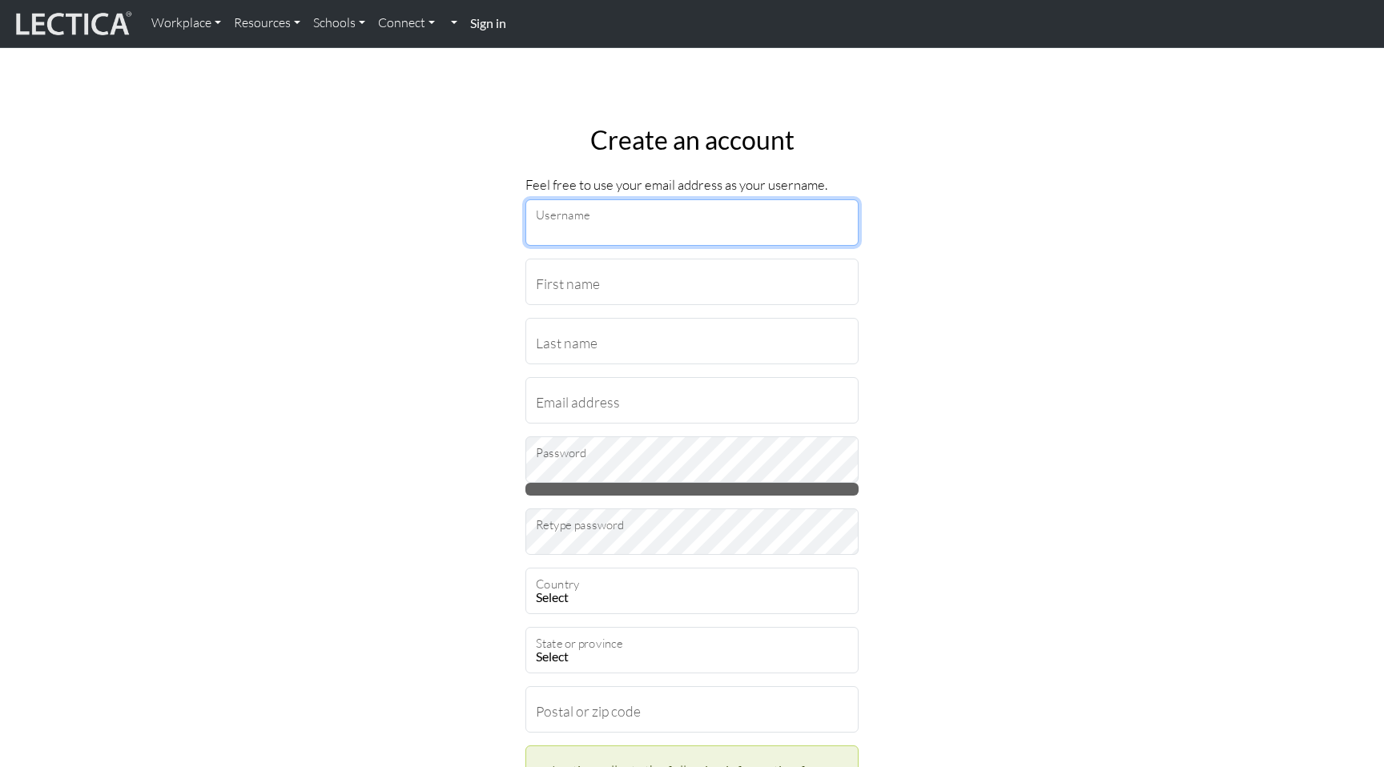
click at [573, 216] on input "Username" at bounding box center [691, 222] width 333 height 46
type input "[EMAIL_ADDRESS][DOMAIN_NAME]"
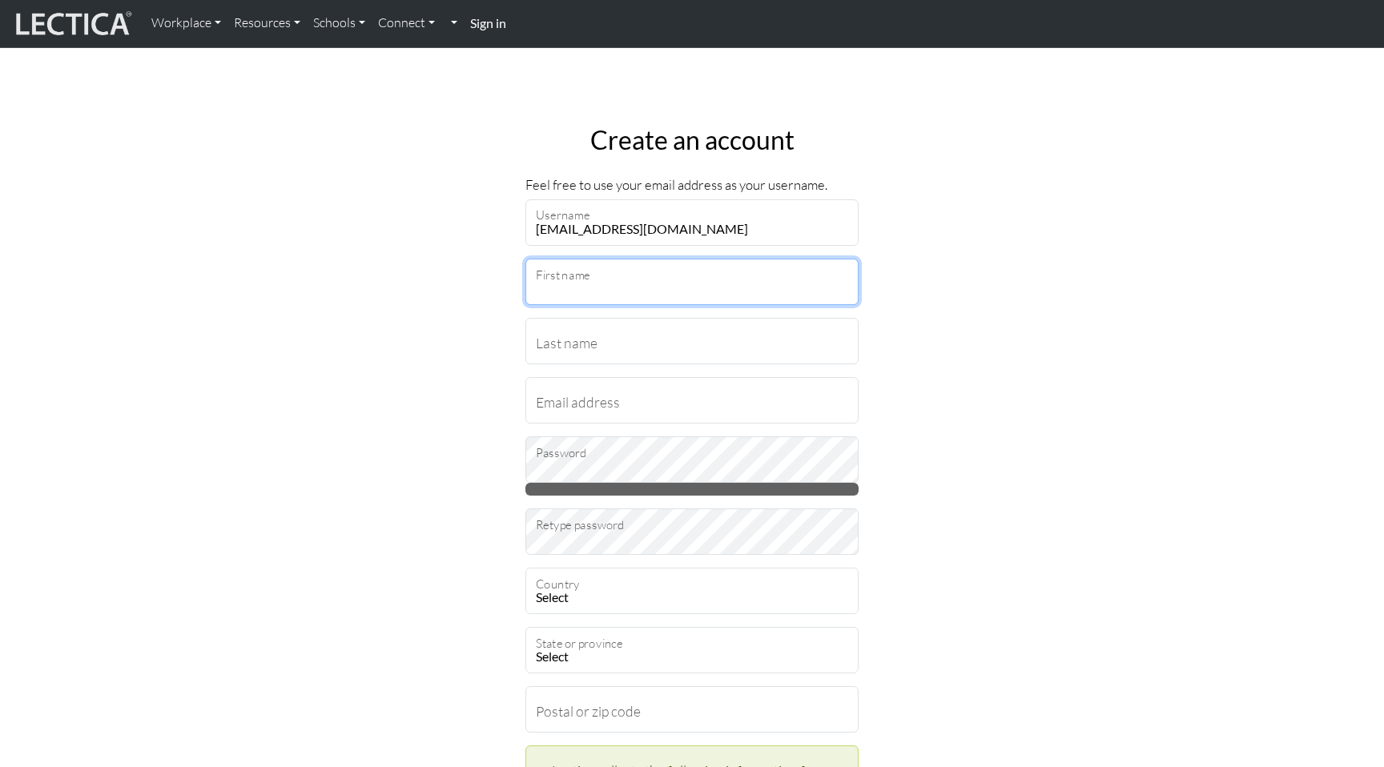
click at [624, 283] on input "First name" at bounding box center [691, 282] width 333 height 46
type input "a"
type input "[PERSON_NAME]"
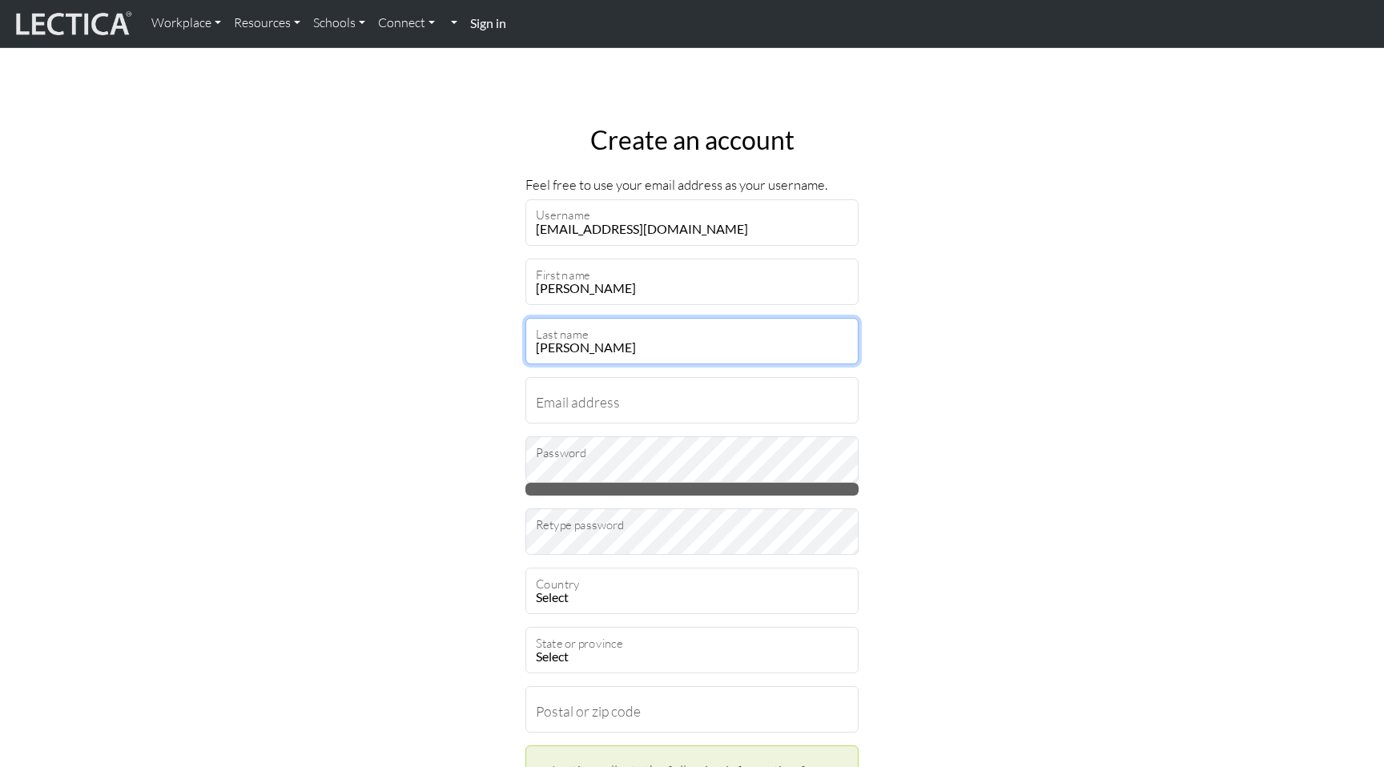
type input "[PERSON_NAME]"
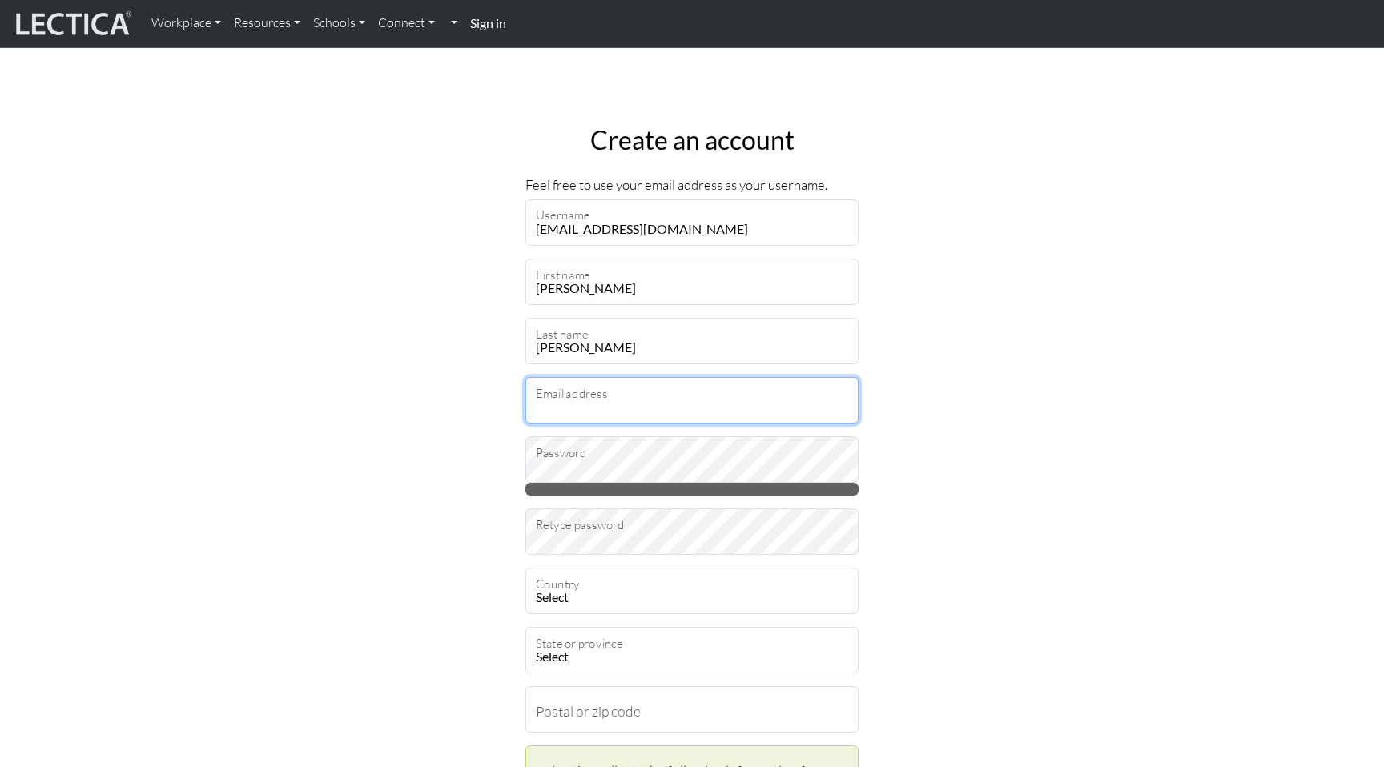
click at [631, 393] on input "Email address" at bounding box center [691, 400] width 333 height 46
type input "[EMAIL_ADDRESS][DOMAIN_NAME]"
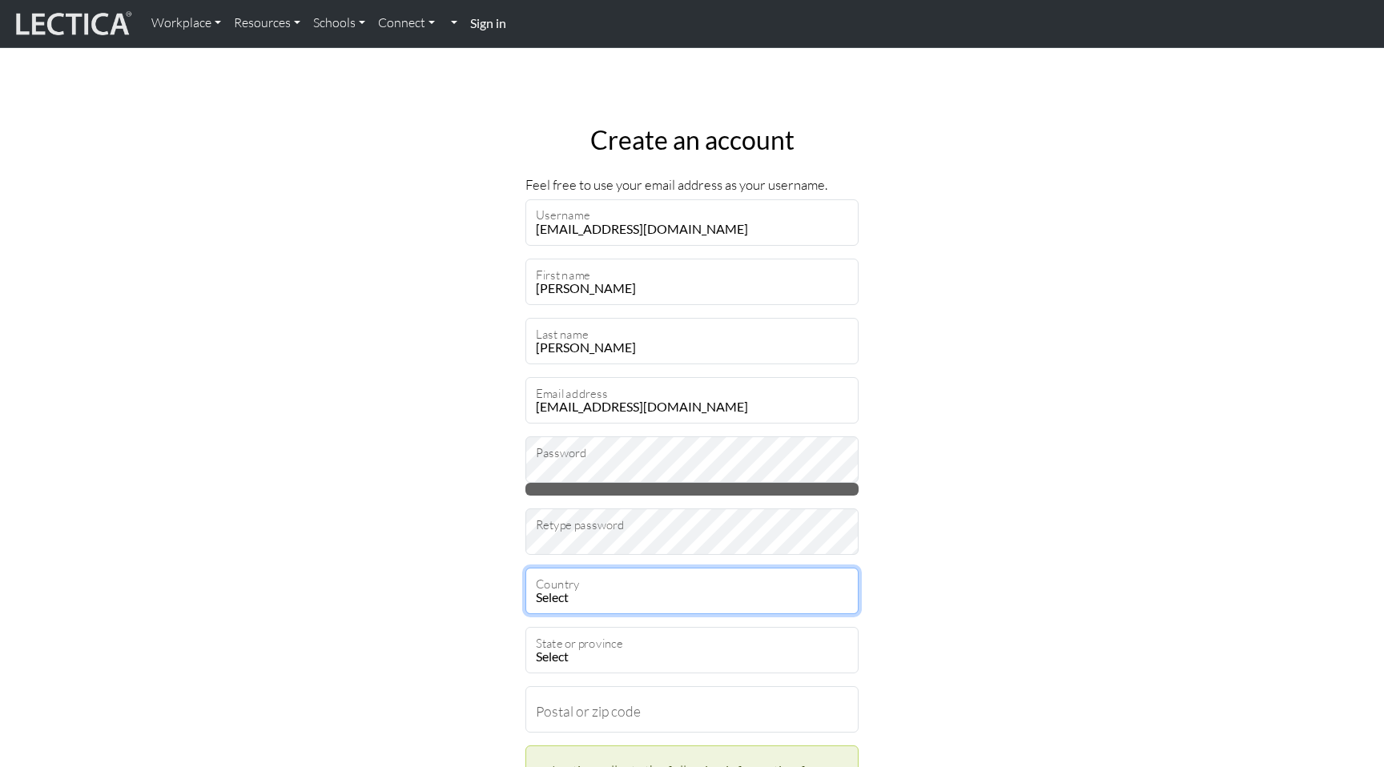
select select "237"
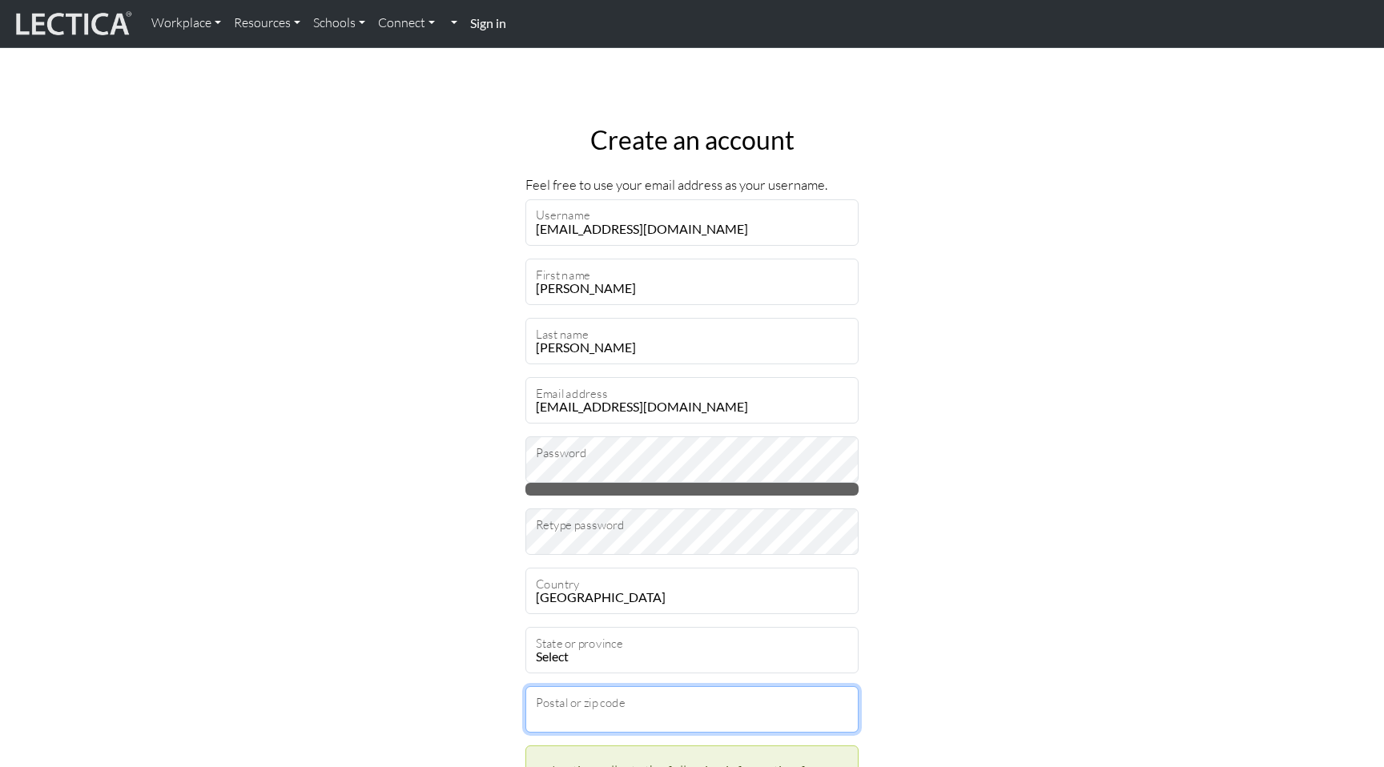
type input "98052"
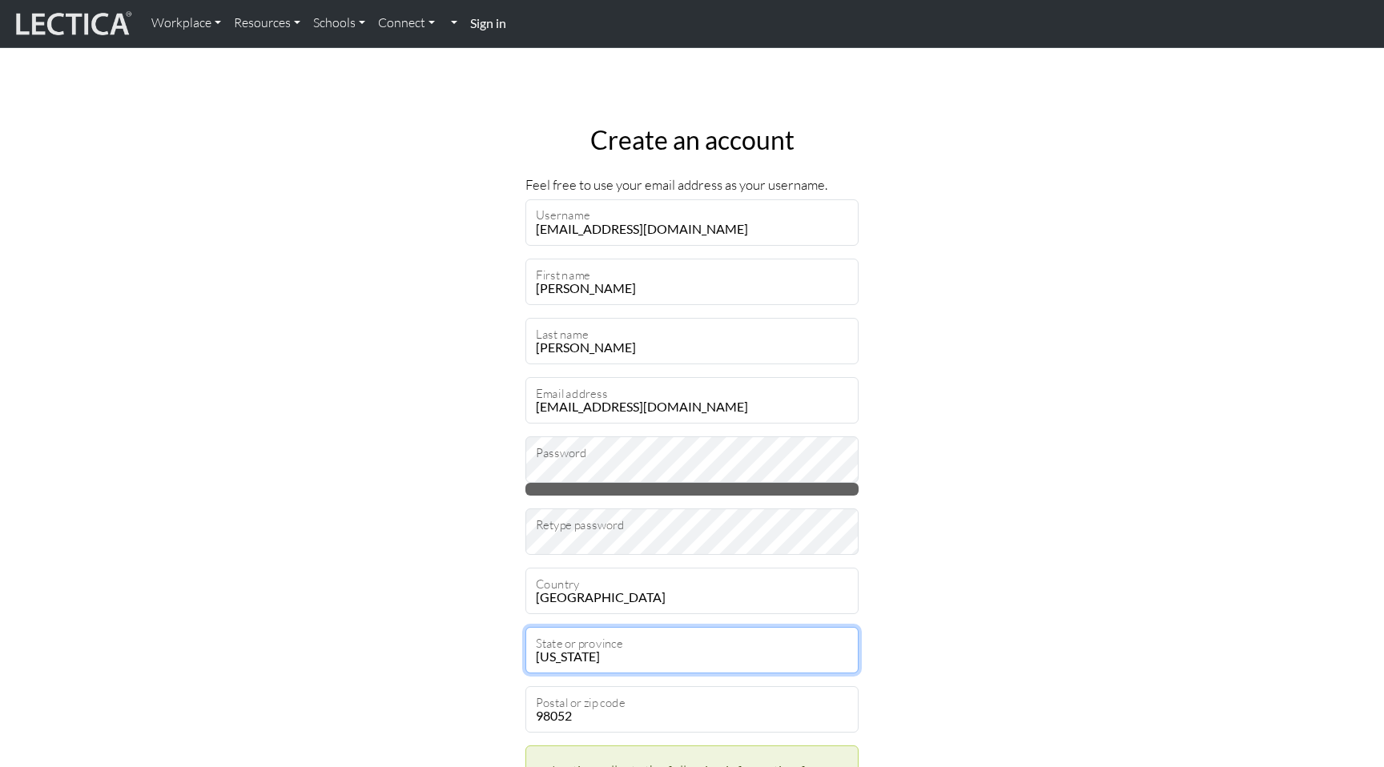
select select "11693"
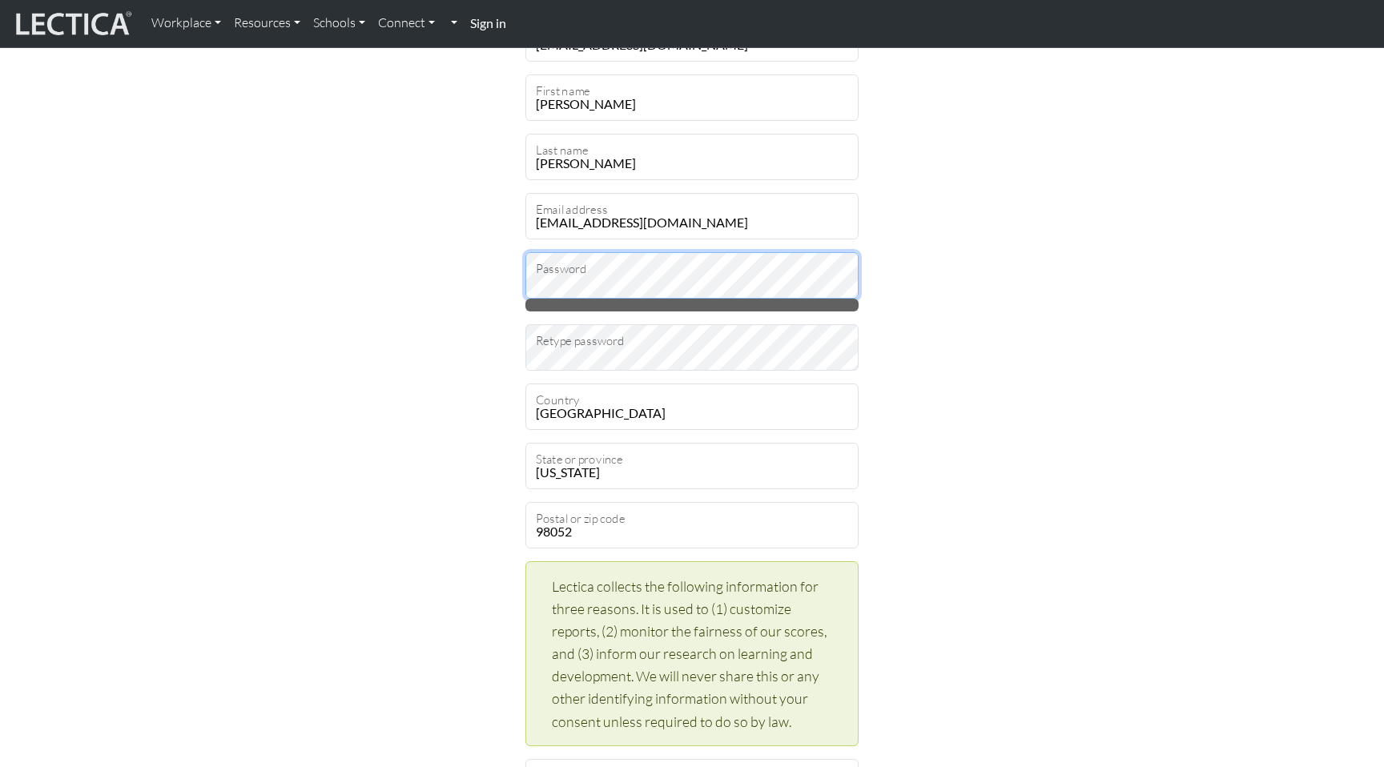
scroll to position [195, 0]
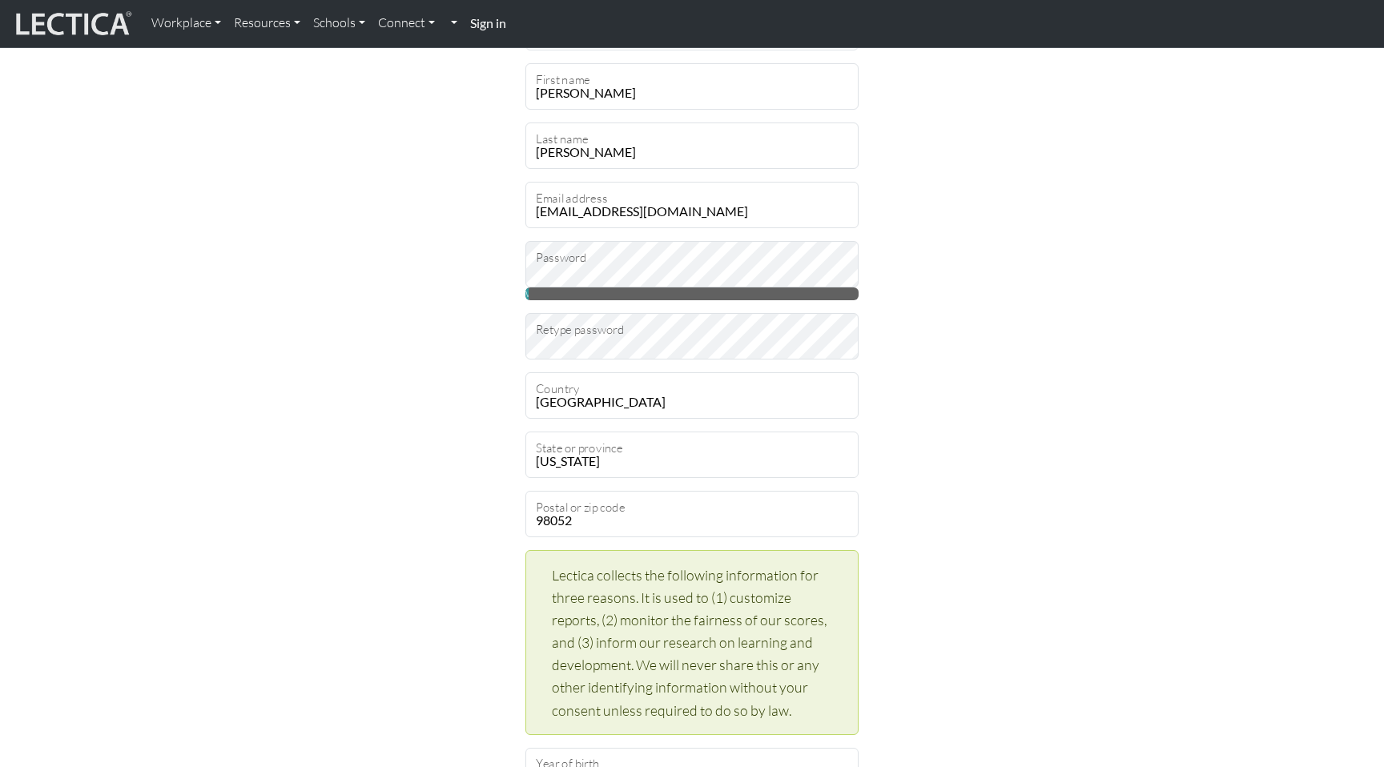
click at [605, 229] on fieldset "Feel free to use your email address as your username. [EMAIL_ADDRESS][DOMAIN_NA…" at bounding box center [691, 666] width 333 height 1375
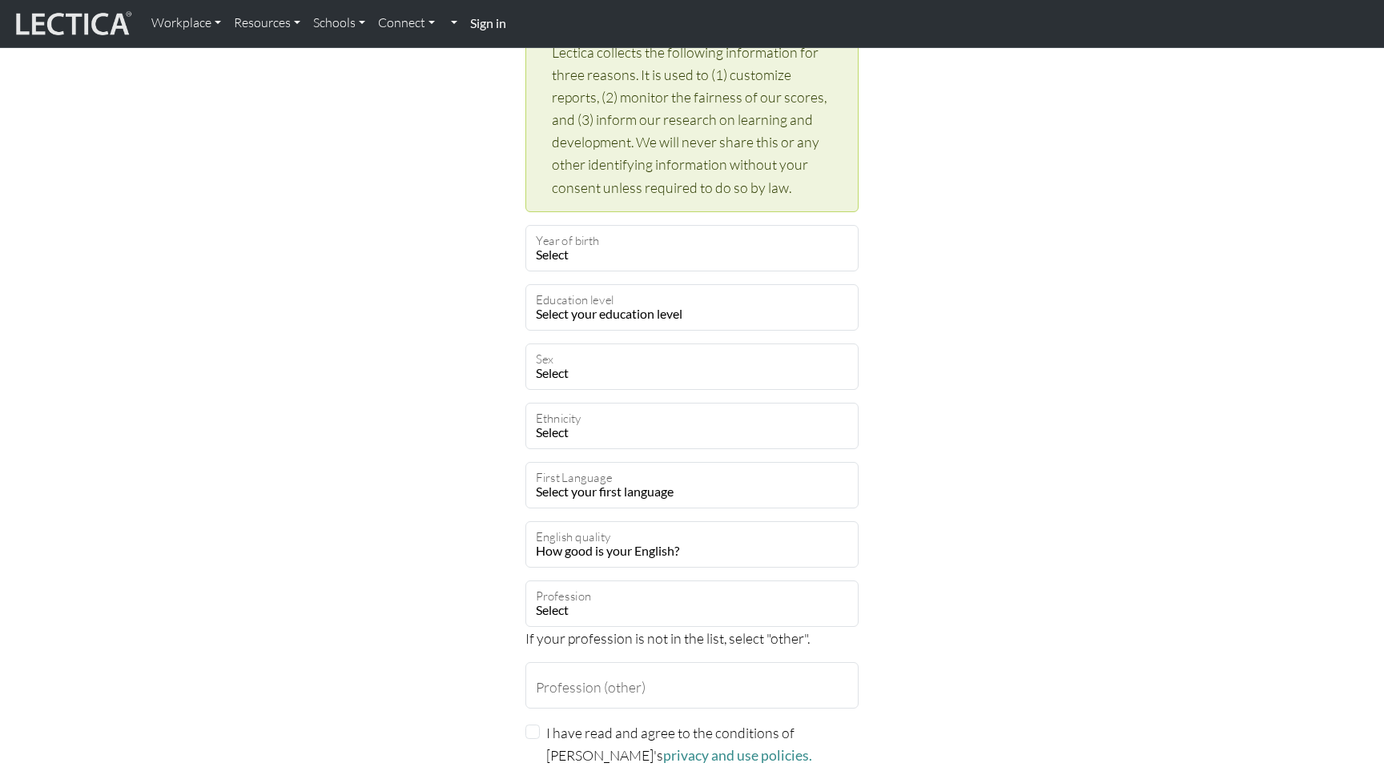
scroll to position [565, 0]
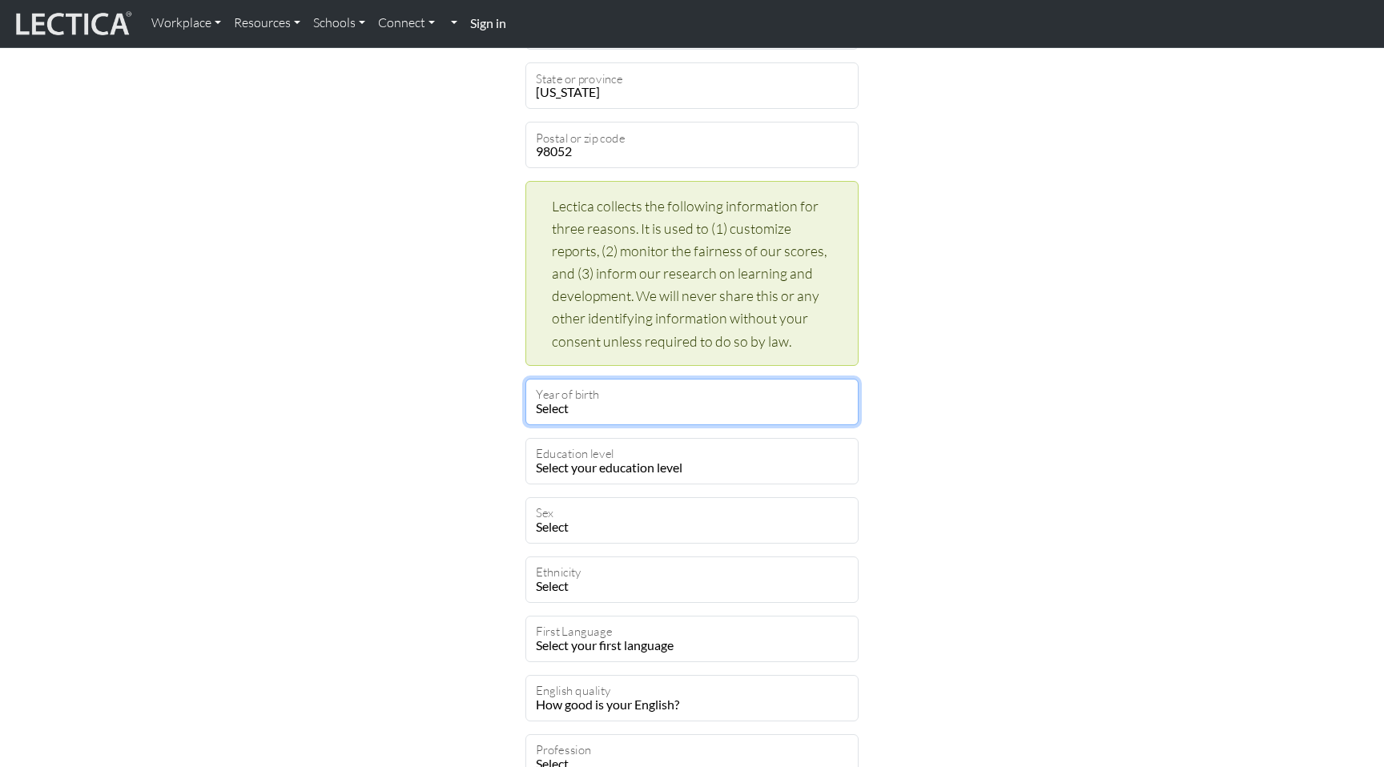
click at [664, 410] on select "Select 2019 2018 2017 2016 2015 2014 2013 2012 2011 2010 2009 2008 2007 2006 20…" at bounding box center [691, 402] width 333 height 46
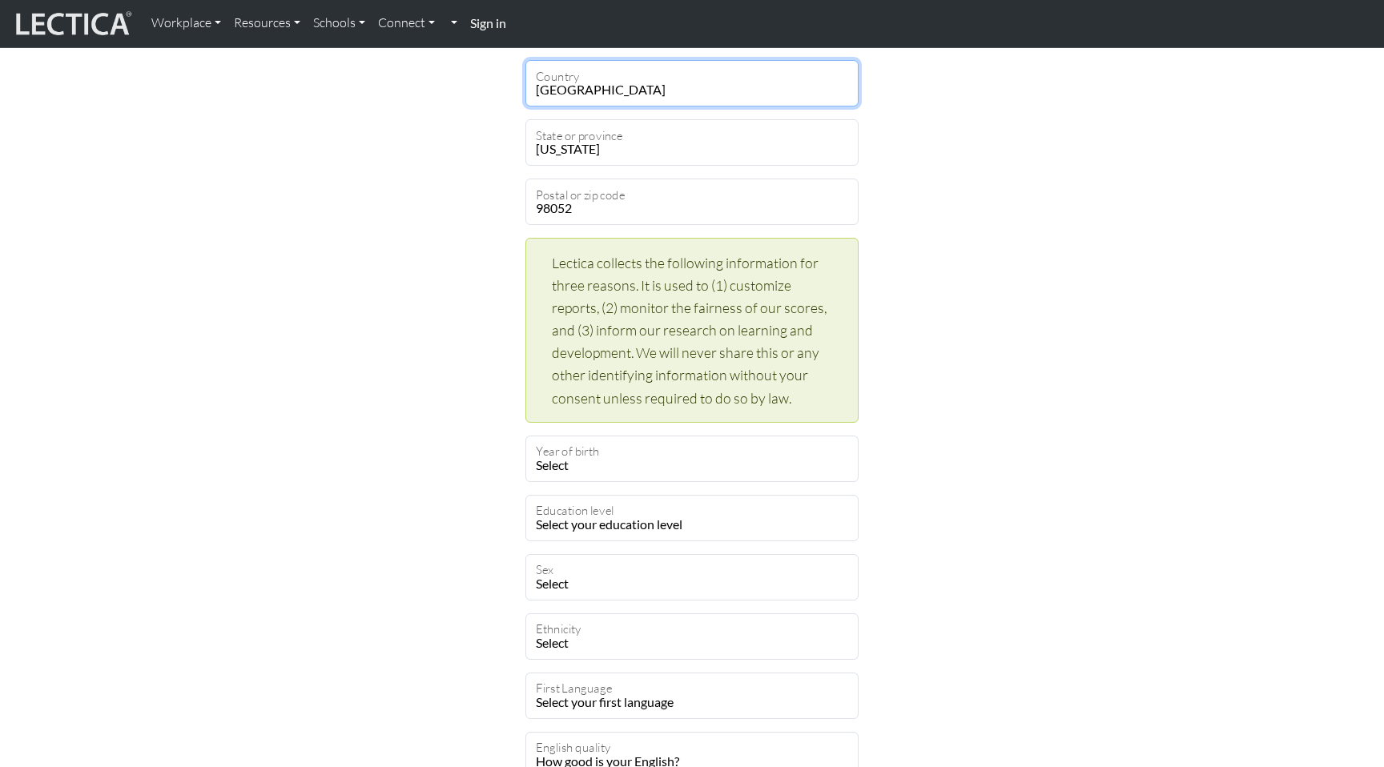
scroll to position [518, 0]
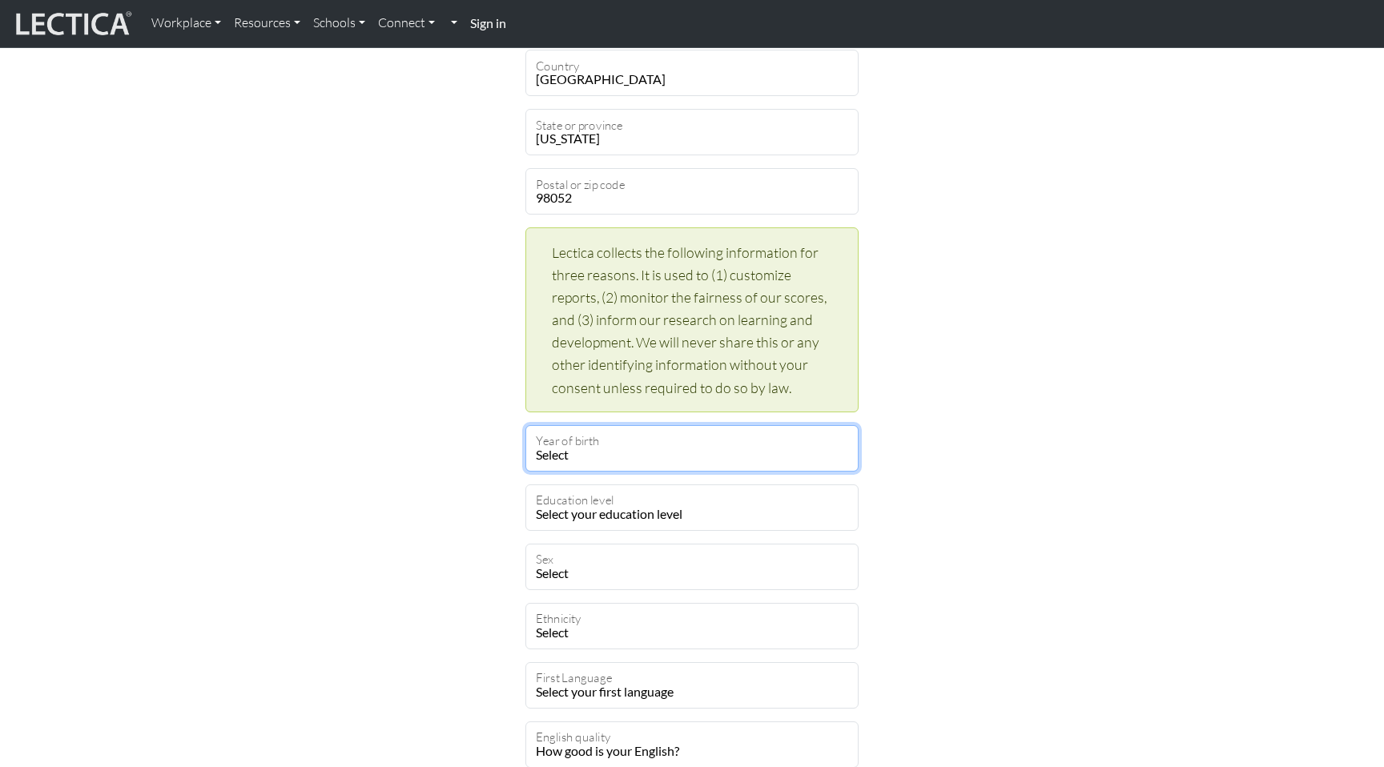
click at [684, 467] on select "Select 2019 2018 2017 2016 2015 2014 2013 2012 2011 2010 2009 2008 2007 2006 20…" at bounding box center [691, 448] width 333 height 46
select select "1980"
click at [525, 425] on select "Select 2019 2018 2017 2016 2015 2014 2013 2012 2011 2010 2009 2008 2007 2006 20…" at bounding box center [691, 448] width 333 height 46
click at [465, 557] on div "Create an account Feel free to use your email address as your username. [EMAIL_…" at bounding box center [691, 313] width 1057 height 1439
click at [642, 462] on select "Select 2019 2018 2017 2016 2015 2014 2013 2012 2011 2010 2009 2008 2007 2006 20…" at bounding box center [691, 448] width 333 height 46
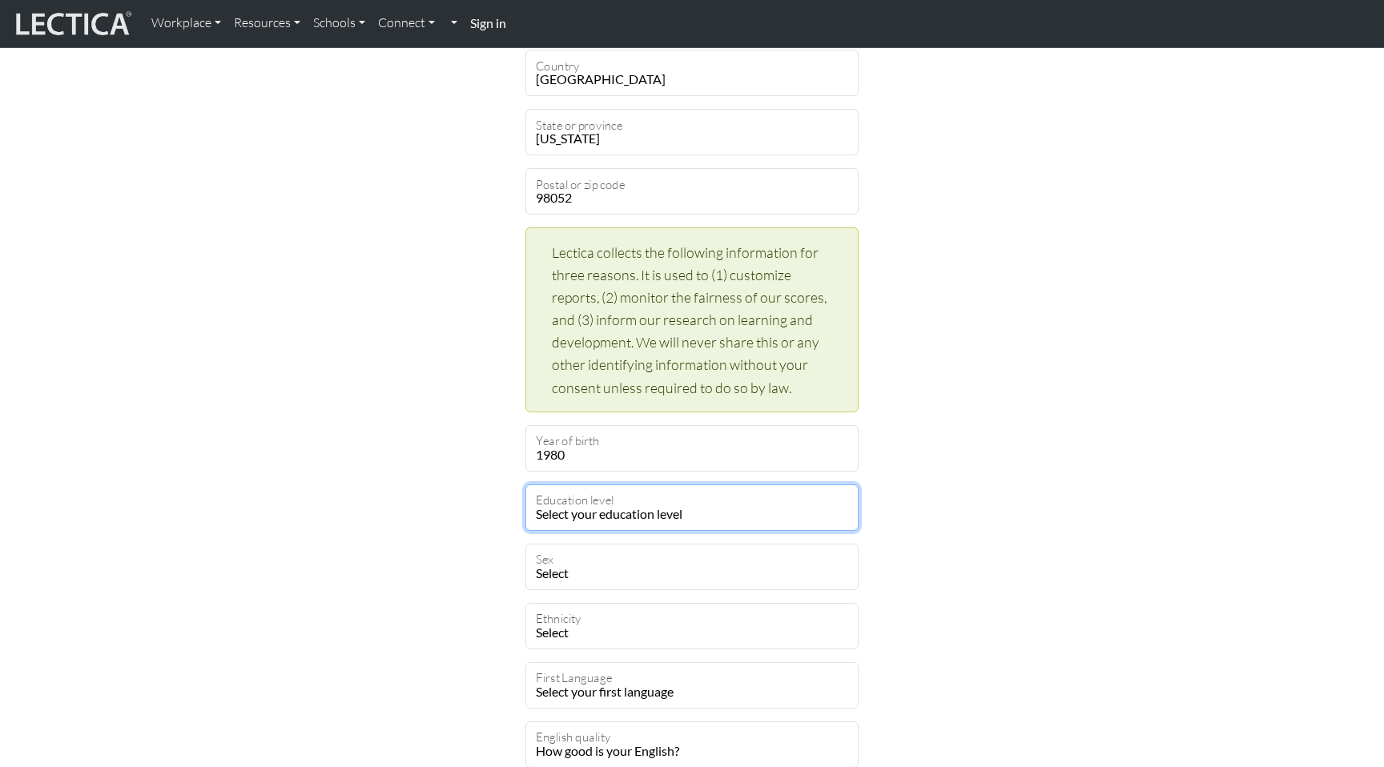
click at [649, 509] on select "Select your education level toddler pre-pre-pre-k pre-pre-k pre-k Kindergarten …" at bounding box center [691, 508] width 333 height 46
select select "23"
click at [525, 485] on select "Select your education level toddler pre-pre-pre-k pre-pre-k pre-k Kindergarten …" at bounding box center [691, 508] width 333 height 46
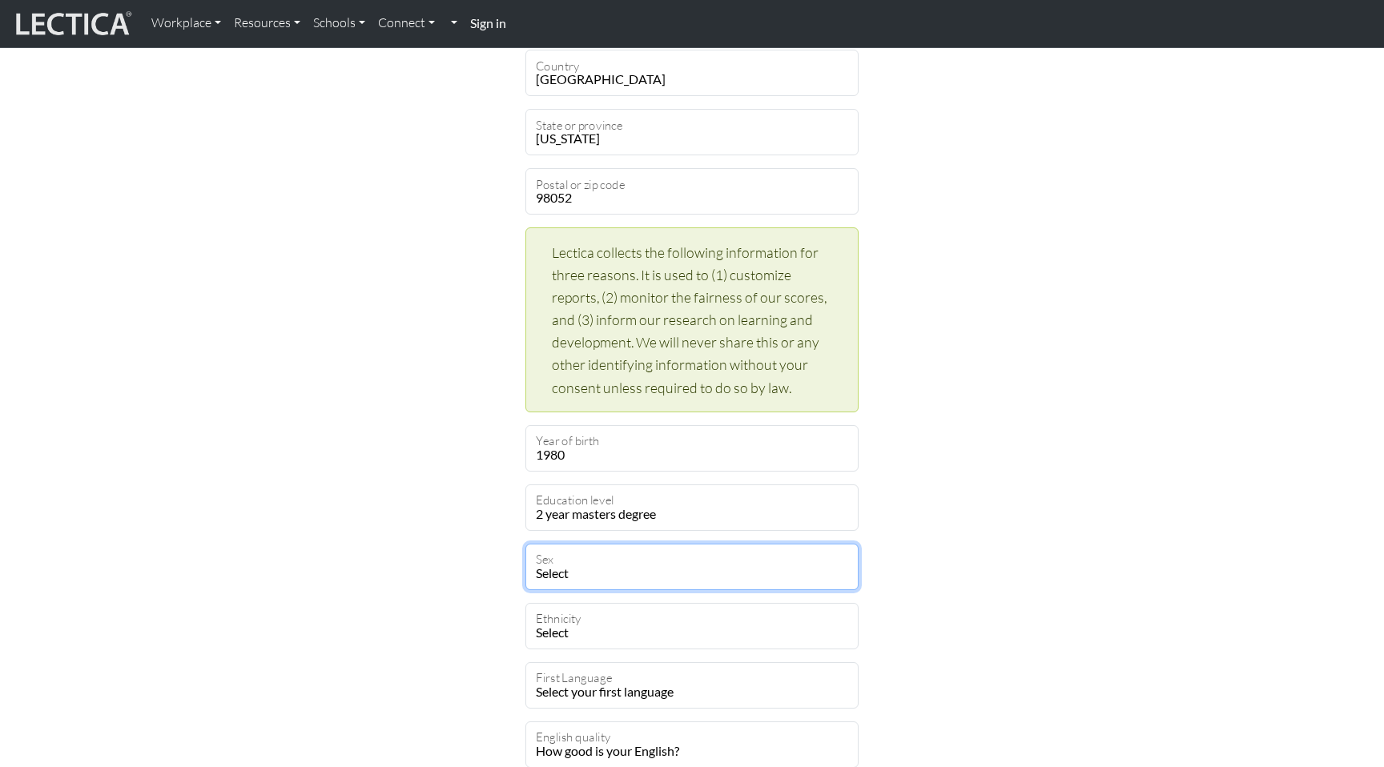
click at [663, 575] on select "Select [DEMOGRAPHIC_DATA] [DEMOGRAPHIC_DATA] Binary [DEMOGRAPHIC_DATA] Opt out" at bounding box center [691, 567] width 333 height 46
select select "optout"
click at [525, 544] on select "Select [DEMOGRAPHIC_DATA] [DEMOGRAPHIC_DATA] Binary [DEMOGRAPHIC_DATA] Opt out" at bounding box center [691, 567] width 333 height 46
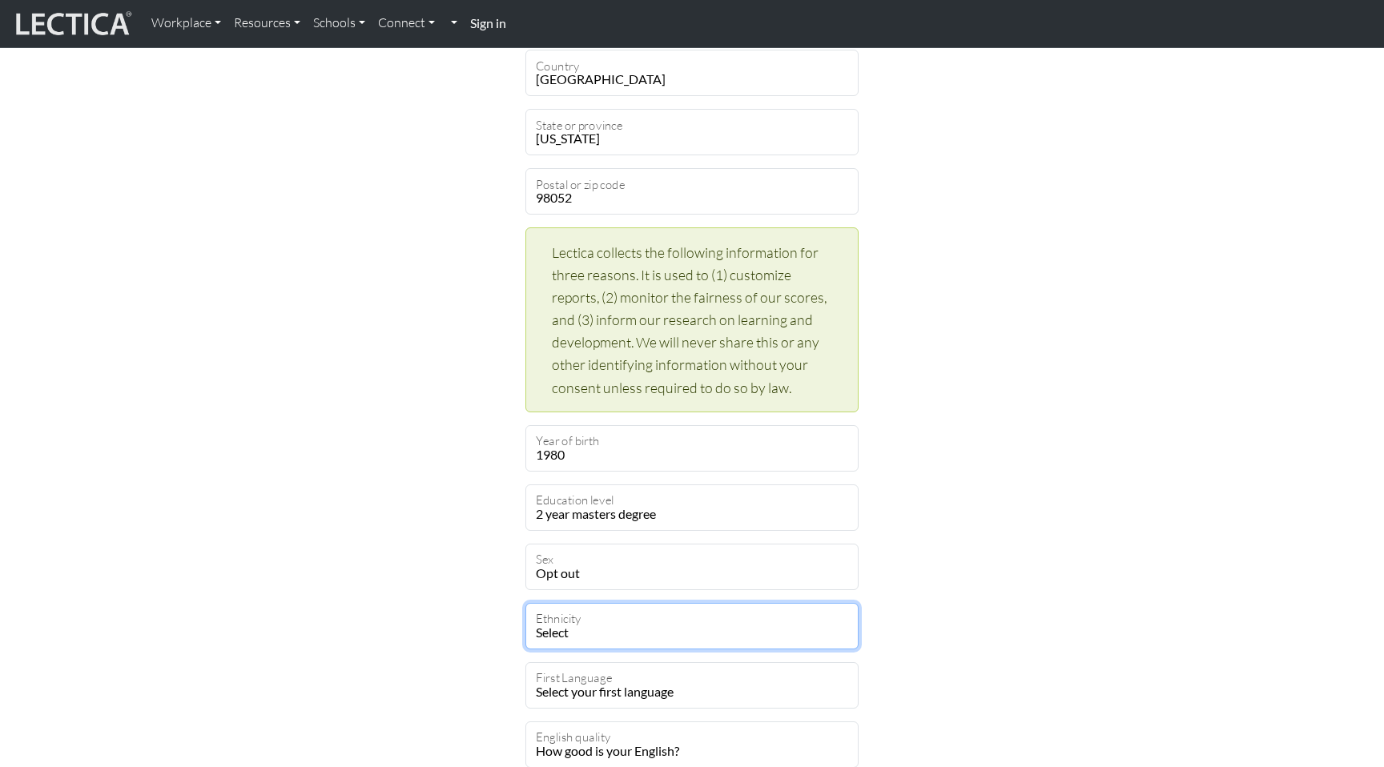
click at [682, 636] on select "Select [DEMOGRAPHIC_DATA] [DEMOGRAPHIC_DATA] Black [GEOGRAPHIC_DATA] Caucasian …" at bounding box center [691, 626] width 333 height 46
select select "120"
click at [525, 603] on select "Select [DEMOGRAPHIC_DATA] [DEMOGRAPHIC_DATA] Black [GEOGRAPHIC_DATA] Caucasian …" at bounding box center [691, 626] width 333 height 46
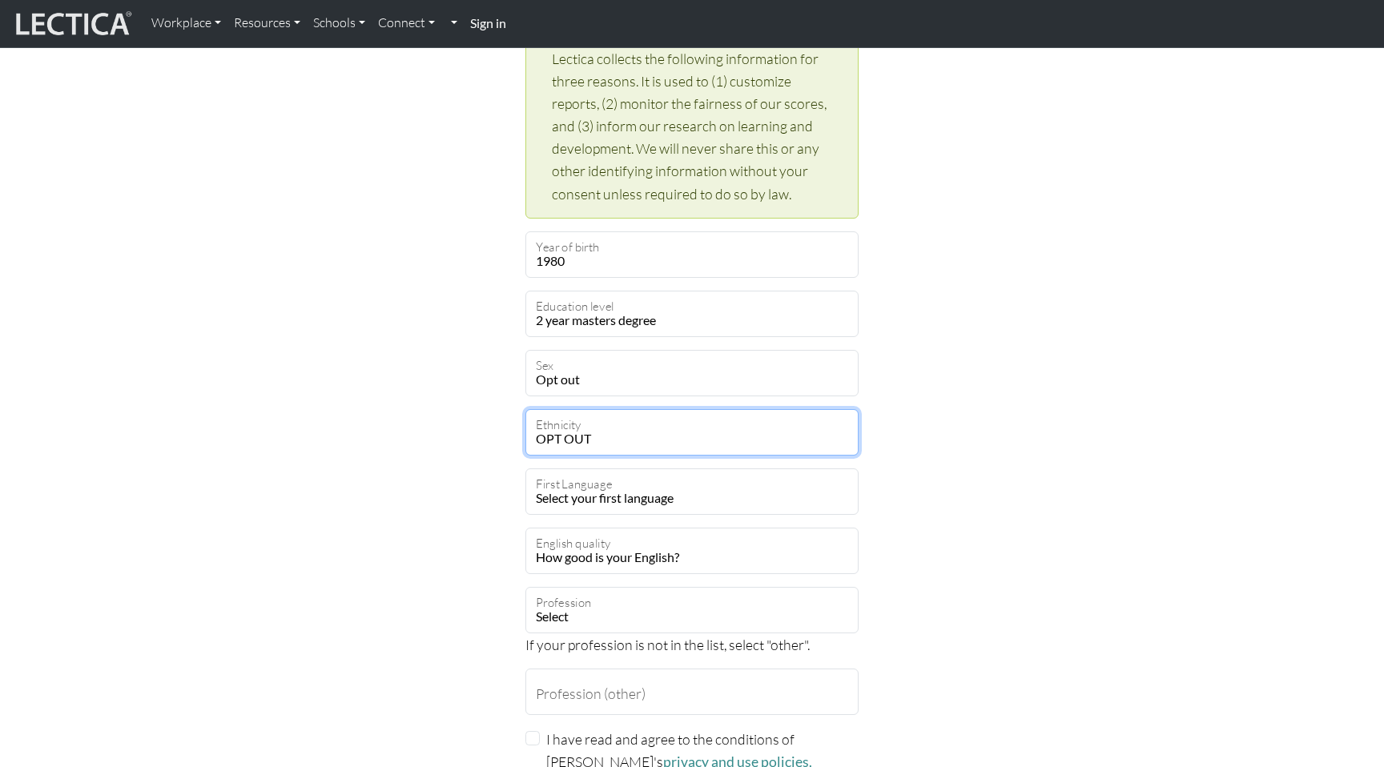
scroll to position [721, 0]
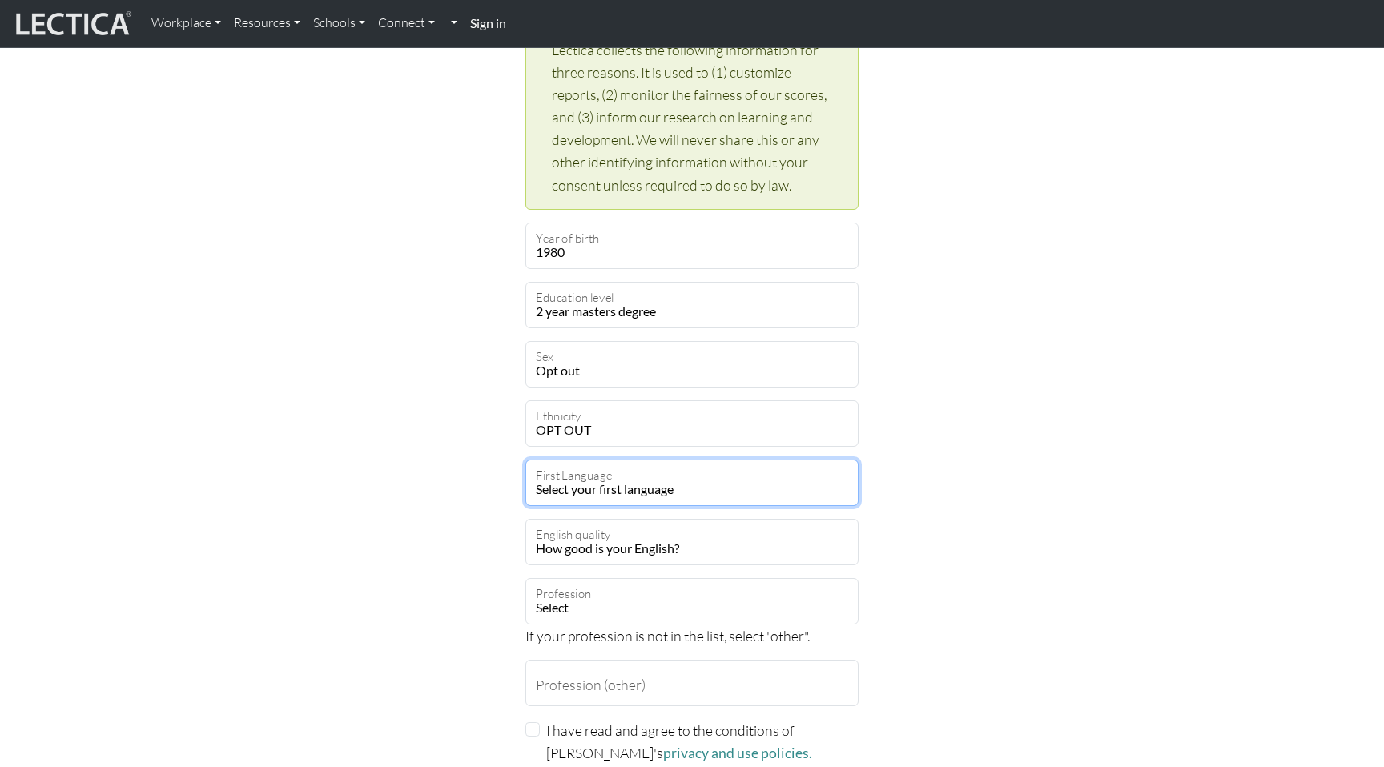
click at [615, 483] on select "Select your first language [GEOGRAPHIC_DATA] [GEOGRAPHIC_DATA] Acoli Adangme Ad…" at bounding box center [691, 483] width 333 height 46
select select "2424"
click at [525, 460] on select "Select your first language [GEOGRAPHIC_DATA] [GEOGRAPHIC_DATA] Acoli Adangme Ad…" at bounding box center [691, 483] width 333 height 46
click at [618, 554] on select "How good is your English? Outstanding Excellent Very good Good Not so good Poor" at bounding box center [691, 542] width 333 height 46
select select "6"
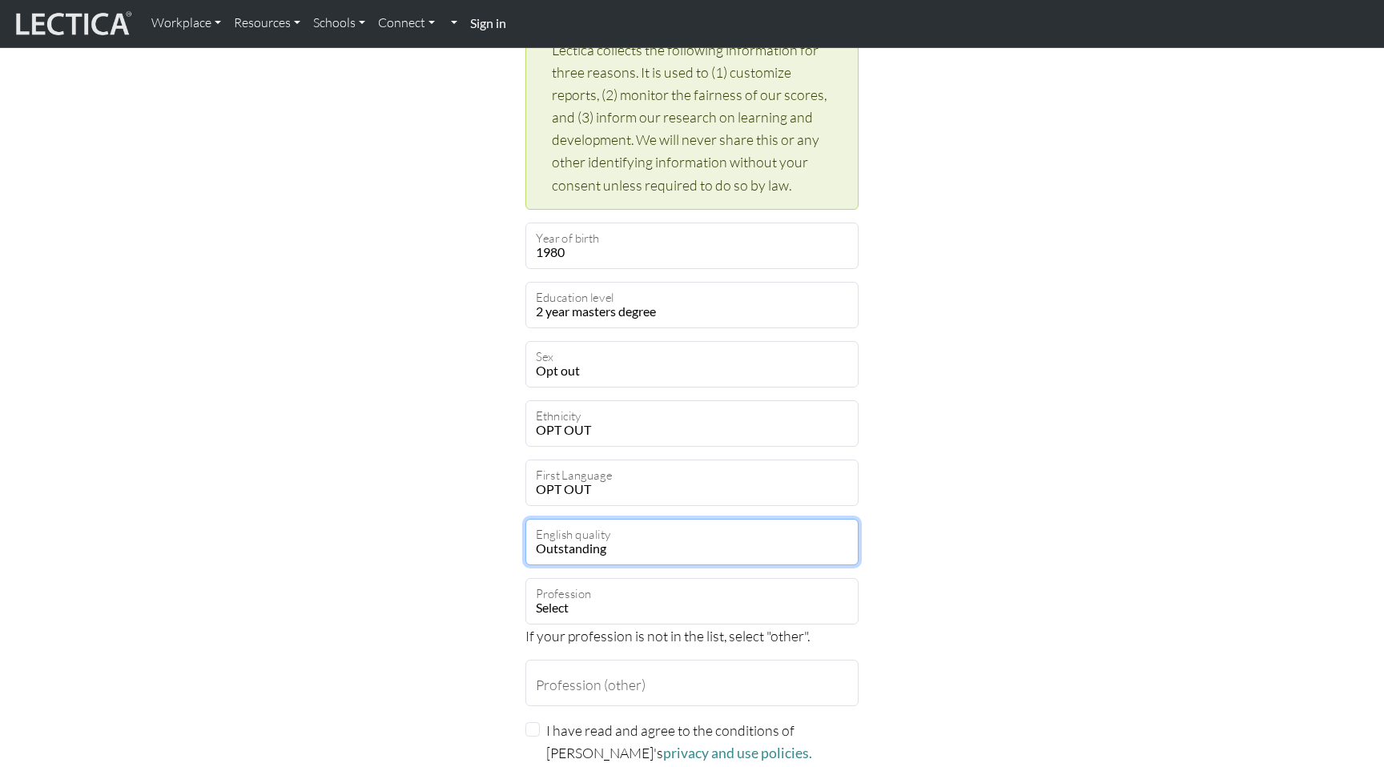
click at [525, 519] on select "How good is your English? Outstanding Excellent Very good Good Not so good Poor" at bounding box center [691, 542] width 333 height 46
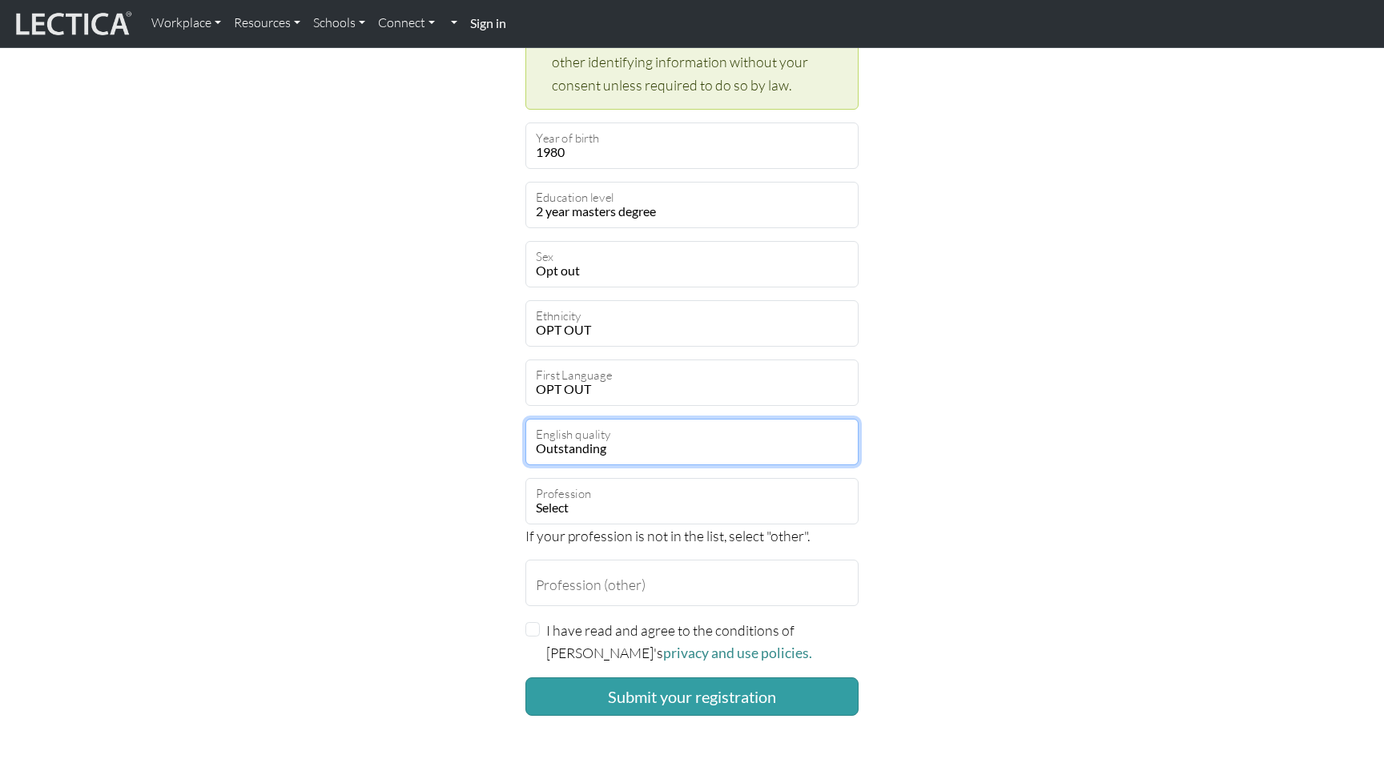
scroll to position [822, 0]
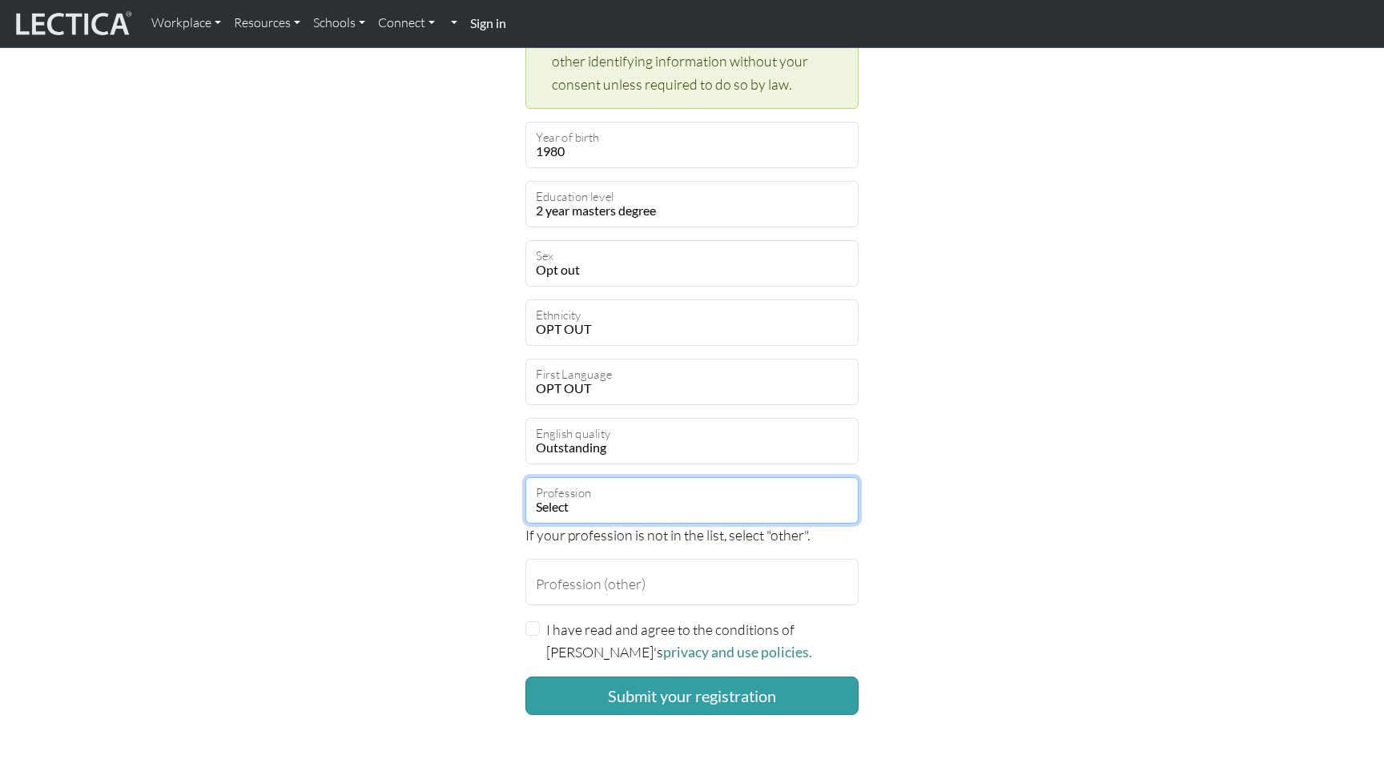
click at [622, 479] on select "Select academic accounting/finance administration arts: performing arts: visual…" at bounding box center [691, 500] width 333 height 46
select select "81"
click at [525, 477] on select "Select academic accounting/finance administration arts: performing arts: visual…" at bounding box center [691, 500] width 333 height 46
click at [409, 573] on div "Create an account Feel free to use your email address as your username. [EMAIL_…" at bounding box center [691, 9] width 1057 height 1439
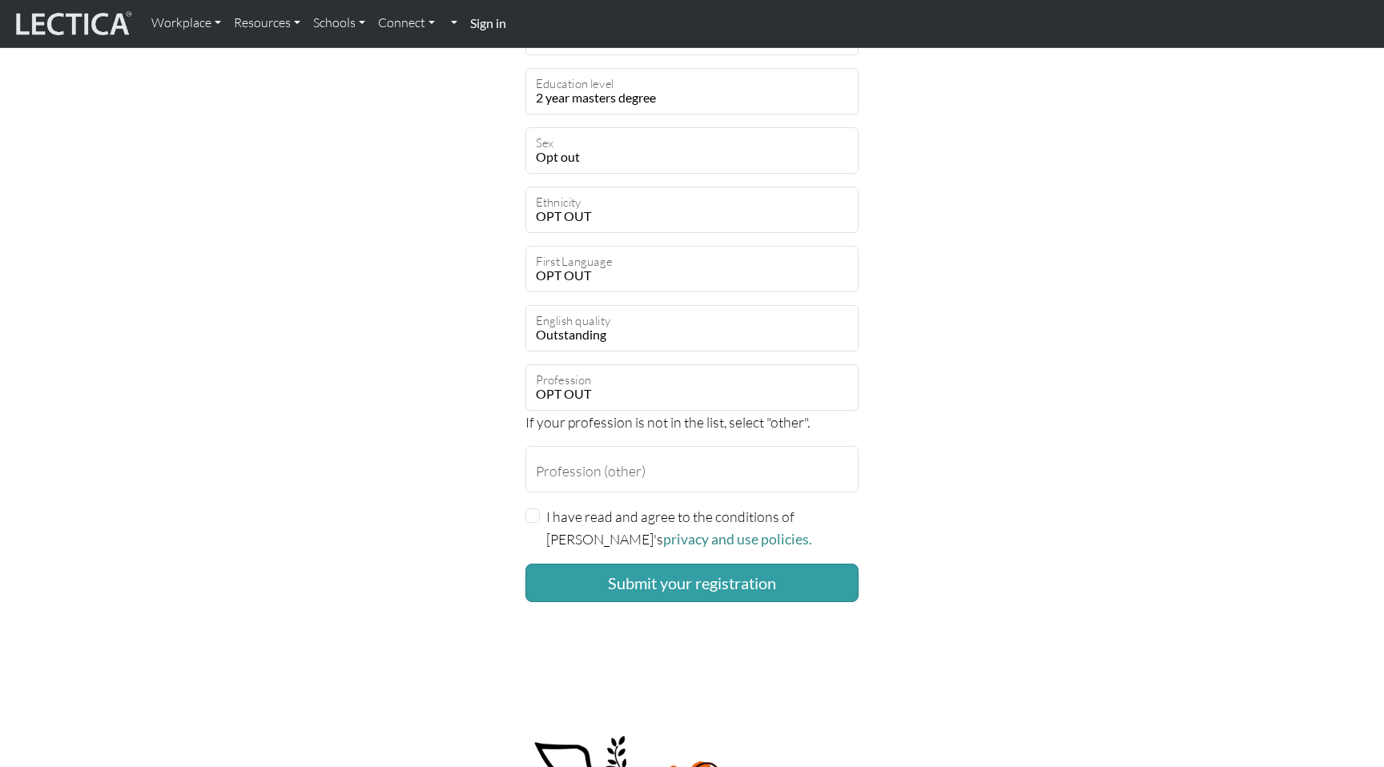
scroll to position [941, 0]
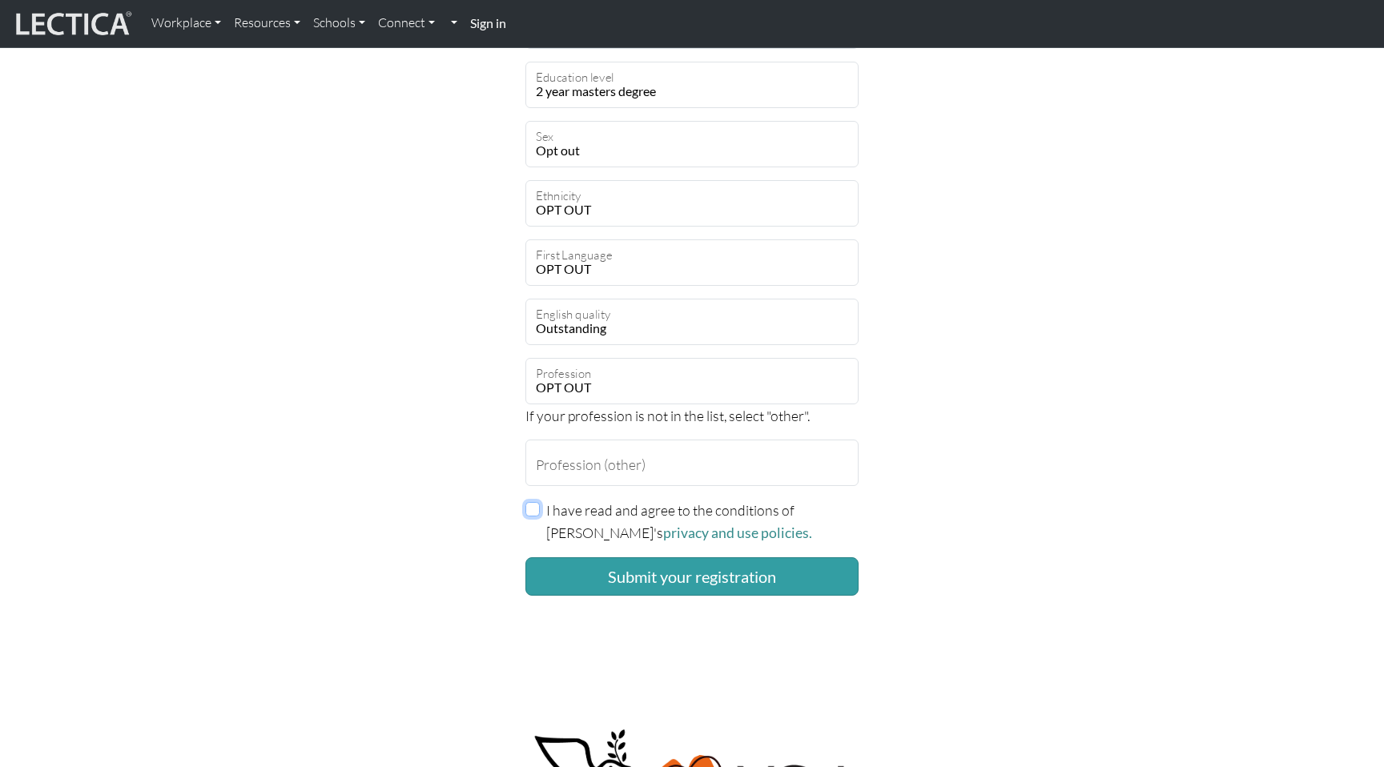
click at [536, 508] on input "I have read and agree to the conditions of [PERSON_NAME]'s privacy and use poli…" at bounding box center [532, 509] width 14 height 14
checkbox input "true"
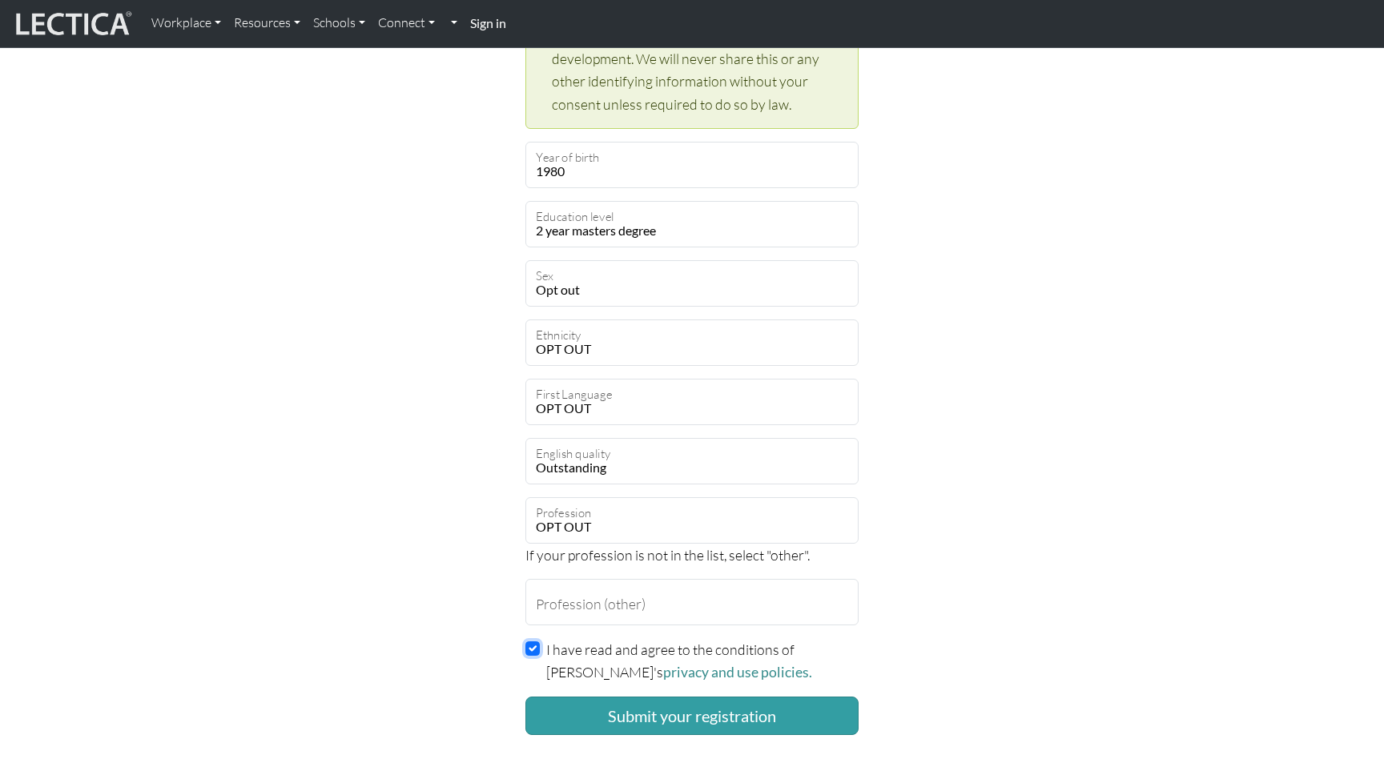
scroll to position [784, 0]
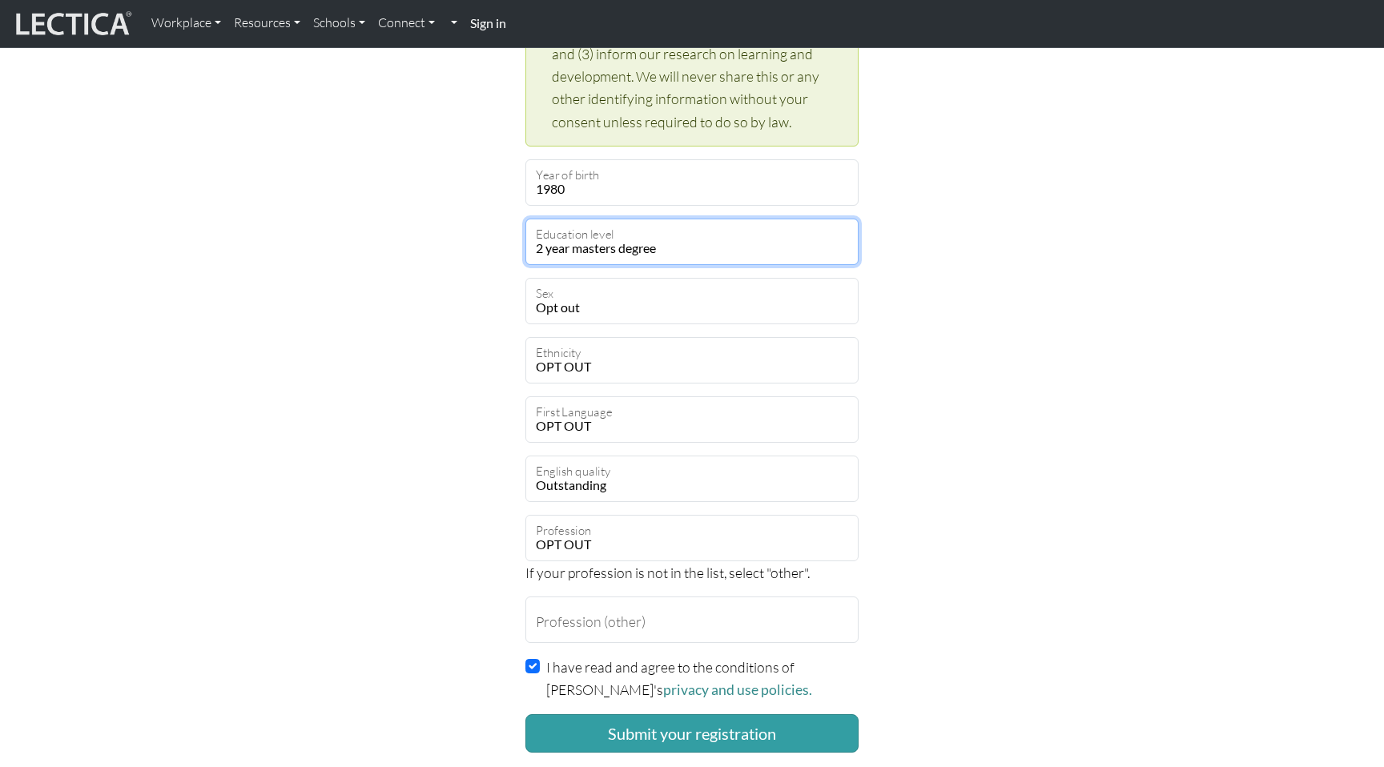
click at [685, 252] on select "Select your education level toddler pre-pre-pre-k pre-pre-k pre-k Kindergarten …" at bounding box center [691, 242] width 333 height 46
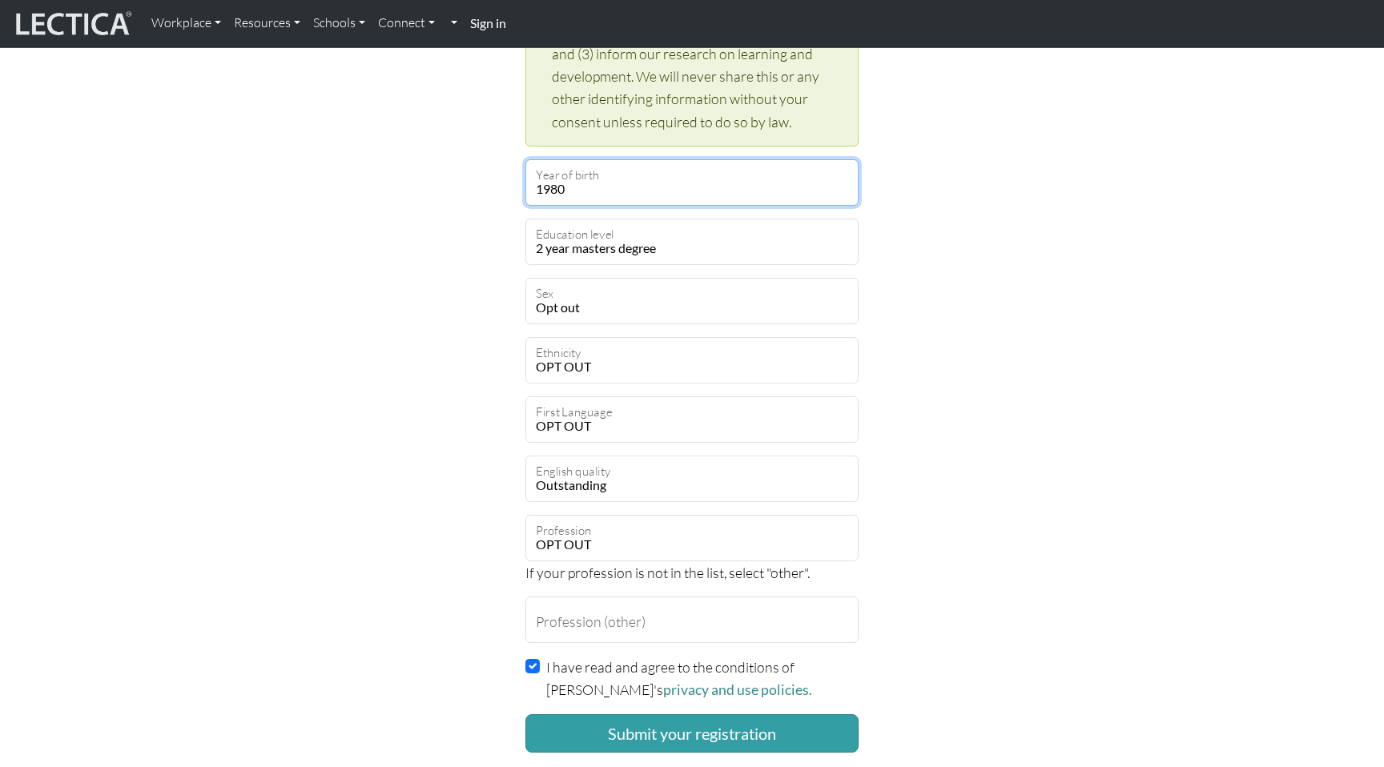
click at [641, 183] on select "Select 2019 2018 2017 2016 2015 2014 2013 2012 2011 2010 2009 2008 2007 2006 20…" at bounding box center [691, 182] width 333 height 46
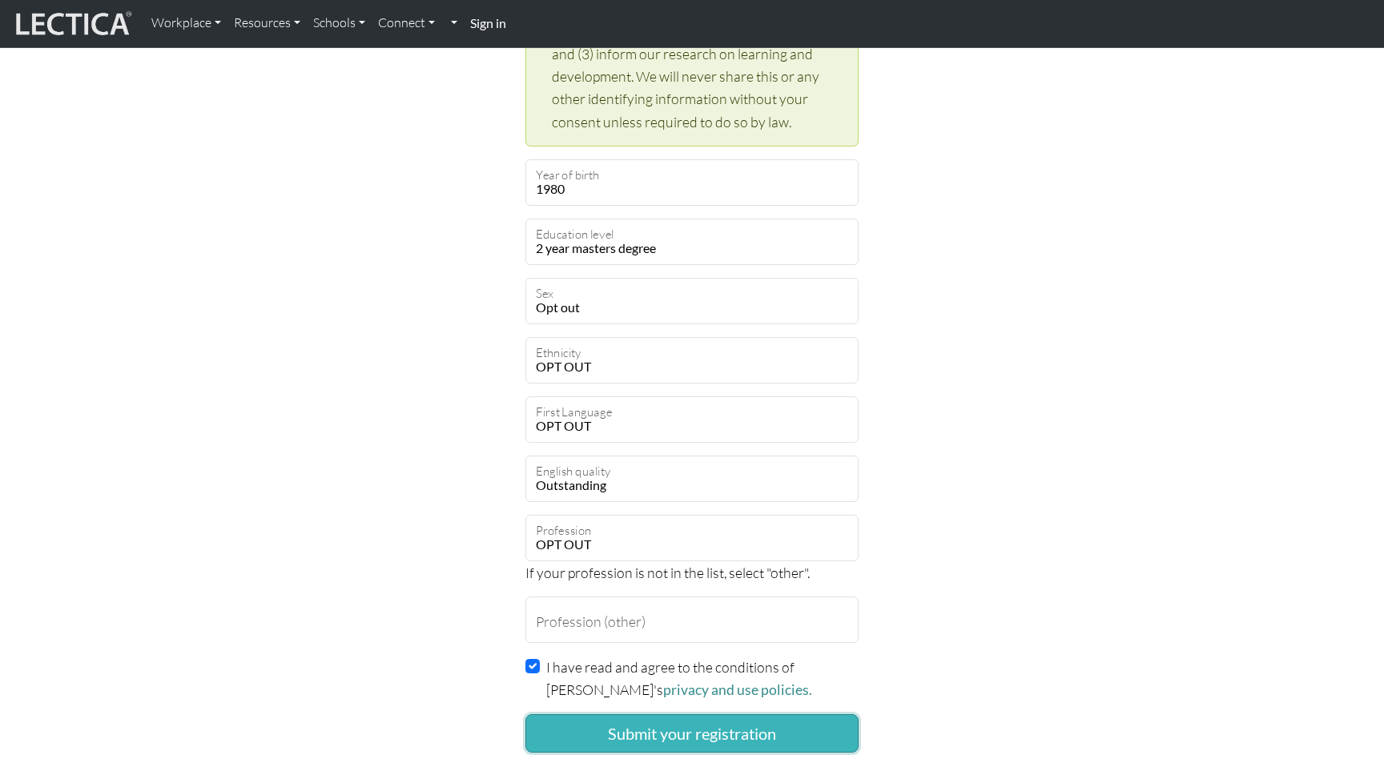
click at [599, 725] on button "Submit your registration" at bounding box center [691, 734] width 333 height 38
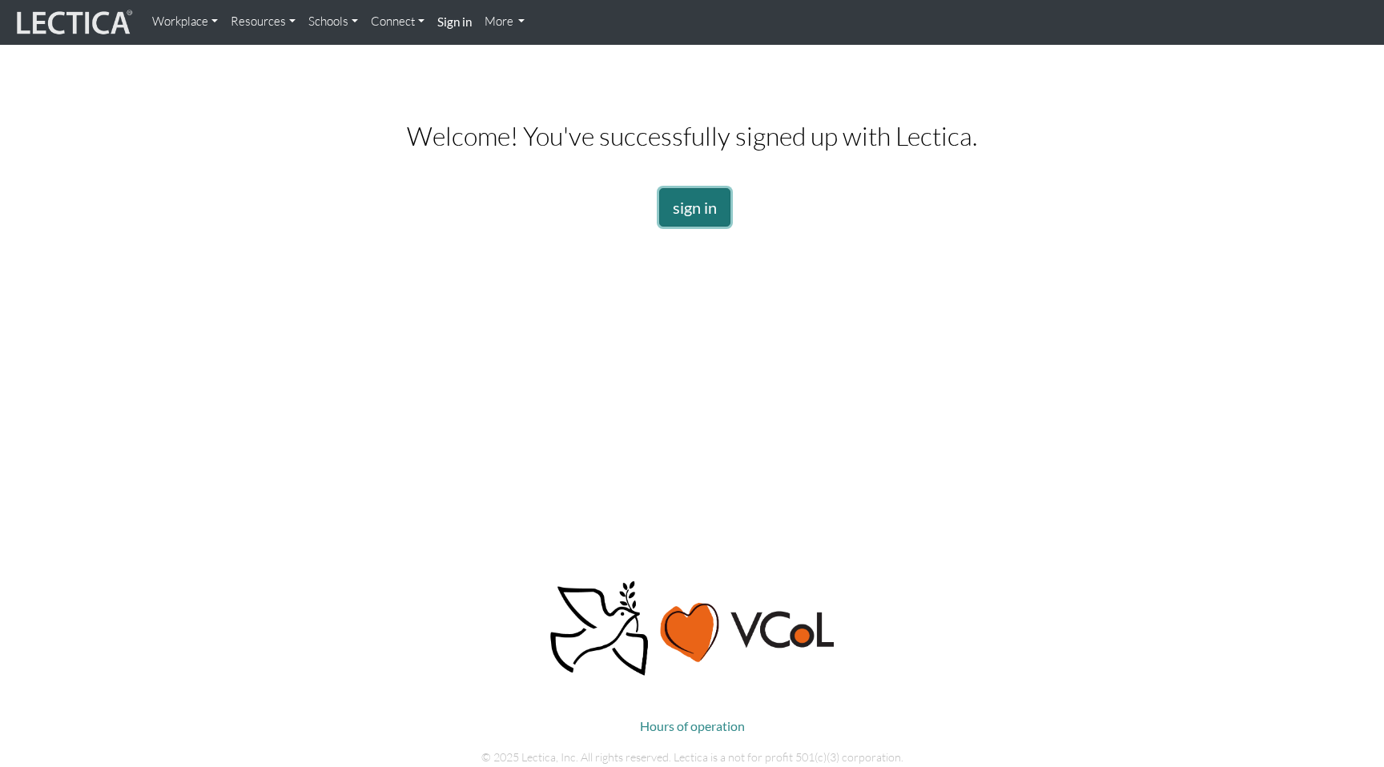
click at [694, 210] on link "sign in" at bounding box center [694, 207] width 71 height 38
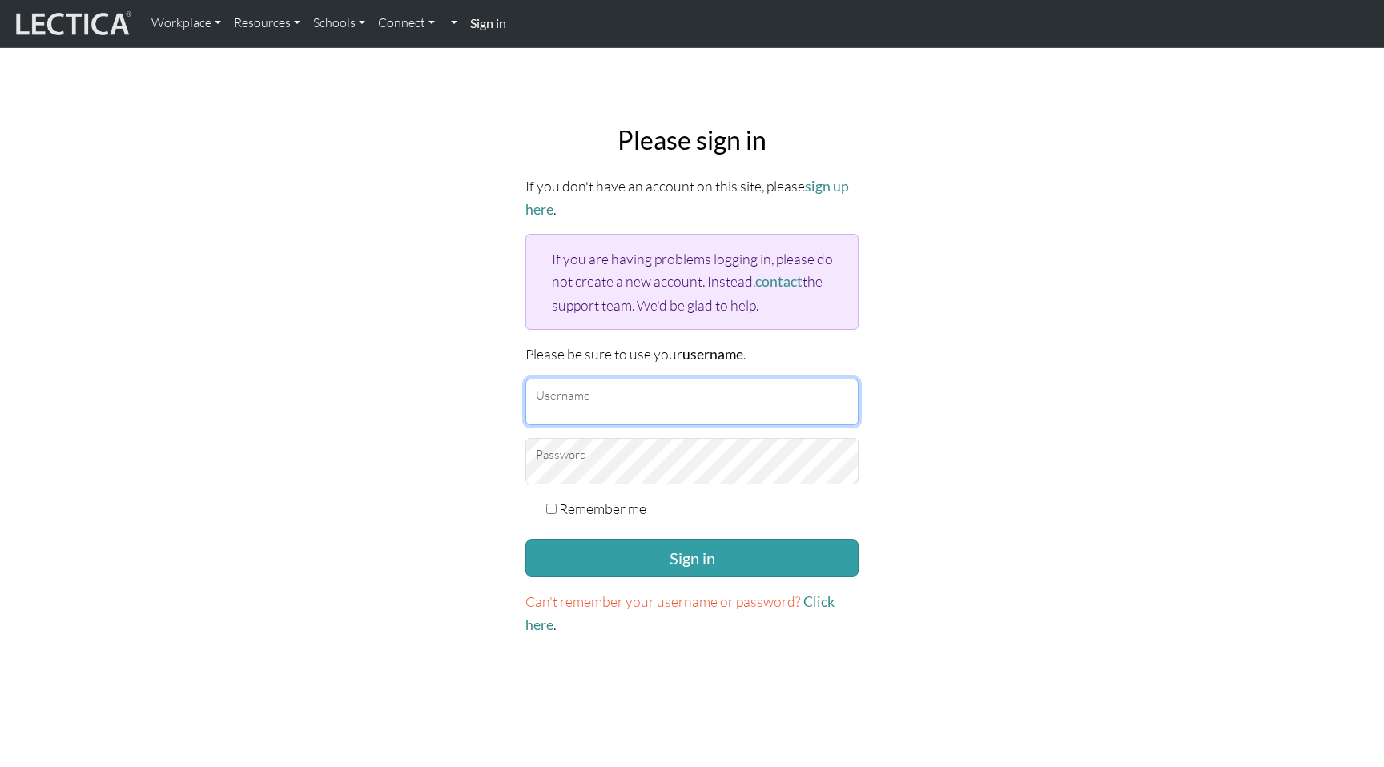
click at [592, 397] on input "Username" at bounding box center [691, 402] width 333 height 46
type input "spiridonov@google.com"
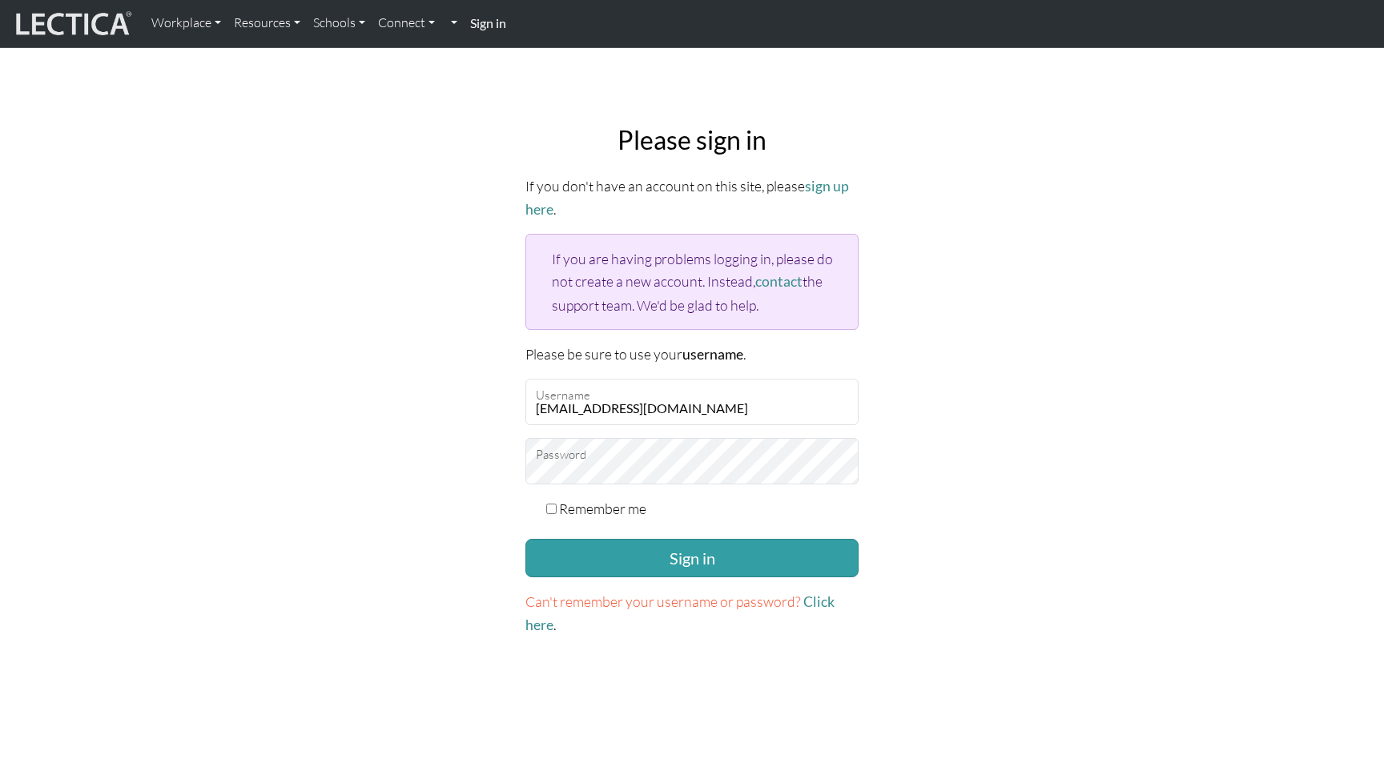
click at [566, 501] on label "Remember me" at bounding box center [602, 508] width 87 height 22
click at [557, 504] on input "Remember me" at bounding box center [551, 509] width 10 height 10
checkbox input "true"
click at [578, 540] on button "Sign in" at bounding box center [691, 558] width 333 height 38
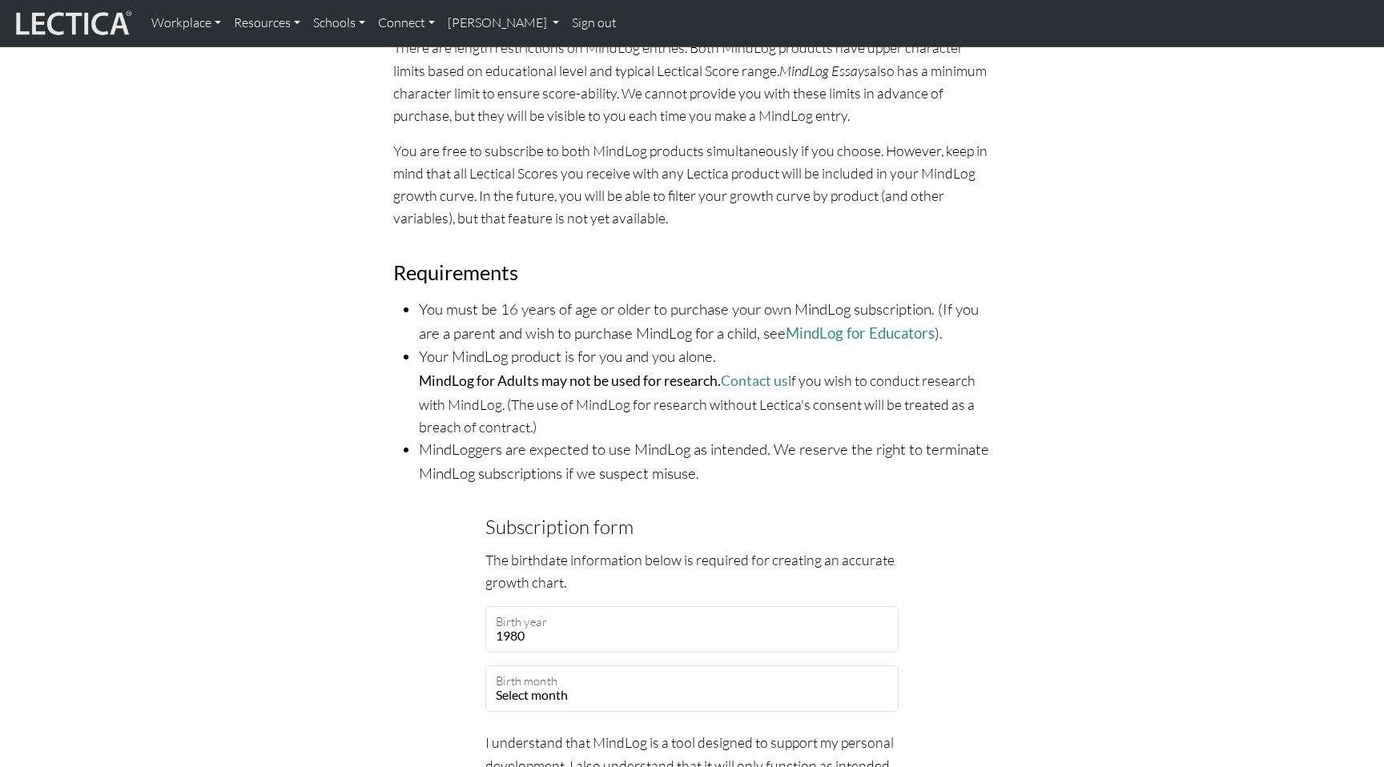
scroll to position [925, 0]
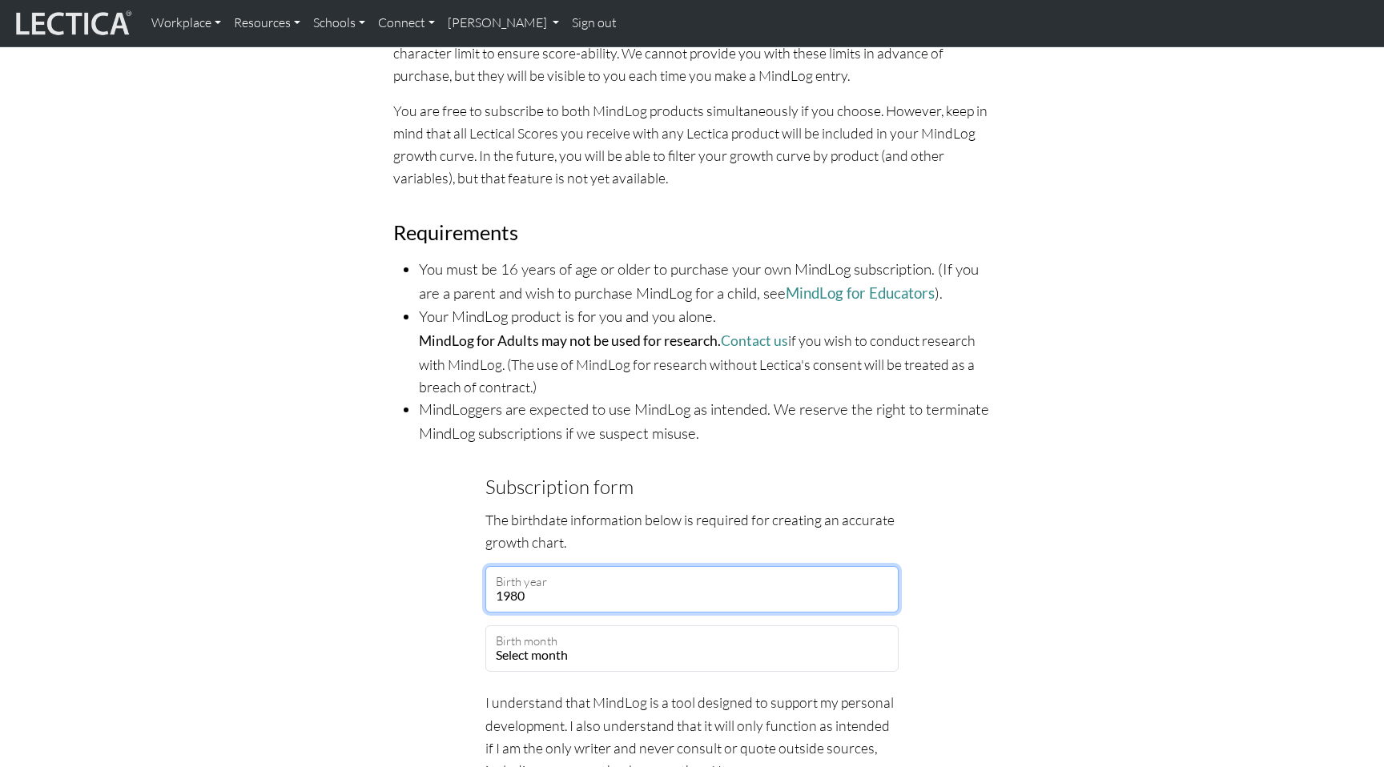
click at [577, 570] on select "Select year 2025 2024 2023 2022 2021 2020 2019 2018 2017 2016 2015 2014 2013 20…" at bounding box center [691, 589] width 413 height 46
click at [549, 575] on select "Select year 2025 2024 2023 2022 2021 2020 2019 2018 2017 2016 2015 2014 2013 20…" at bounding box center [691, 589] width 413 height 46
select select "1984"
click at [485, 566] on select "Select year 2025 2024 2023 2022 2021 2020 2019 2018 2017 2016 2015 2014 2013 20…" at bounding box center [691, 589] width 413 height 46
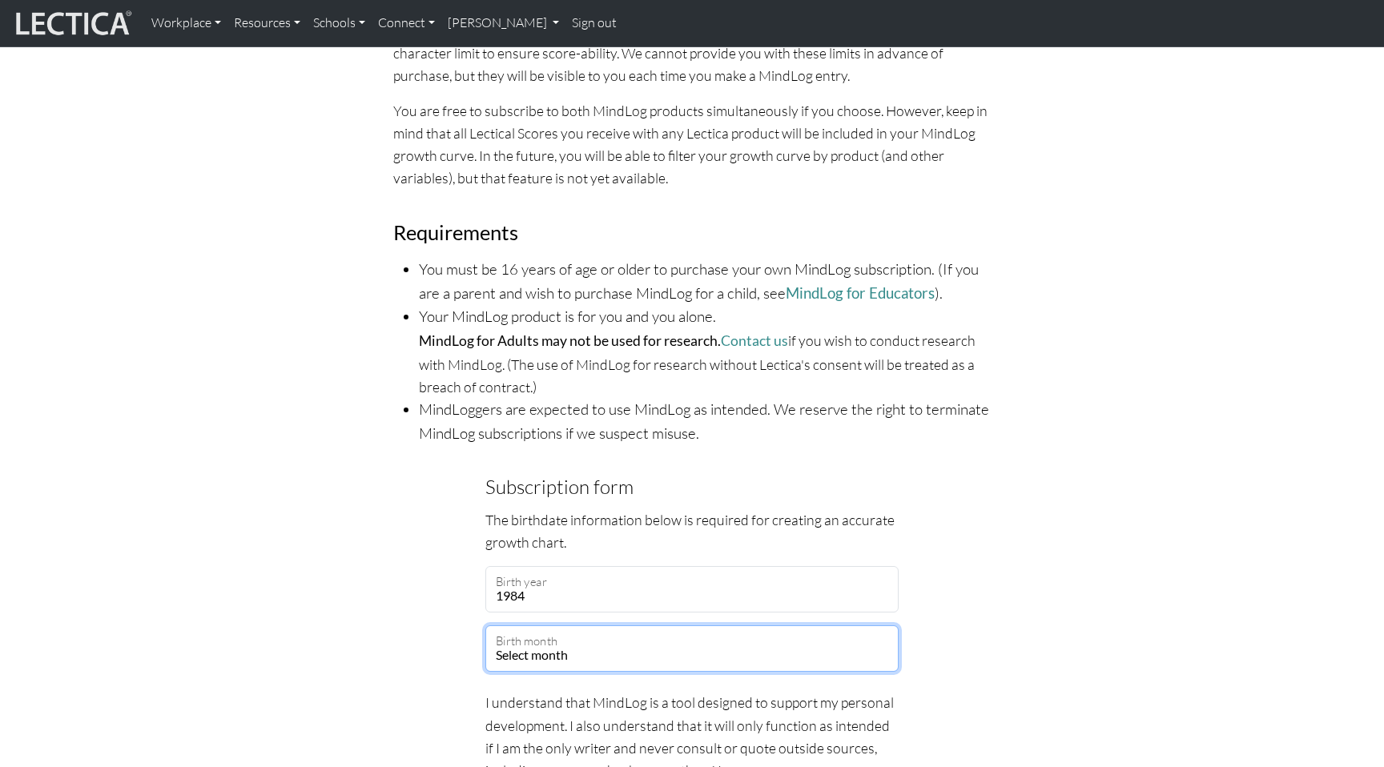
click at [573, 626] on select "Select month January February March April May June July August September Octobe…" at bounding box center [691, 649] width 413 height 46
select select "03"
click at [485, 626] on select "Select month January February March April May June July August September Octobe…" at bounding box center [691, 649] width 413 height 46
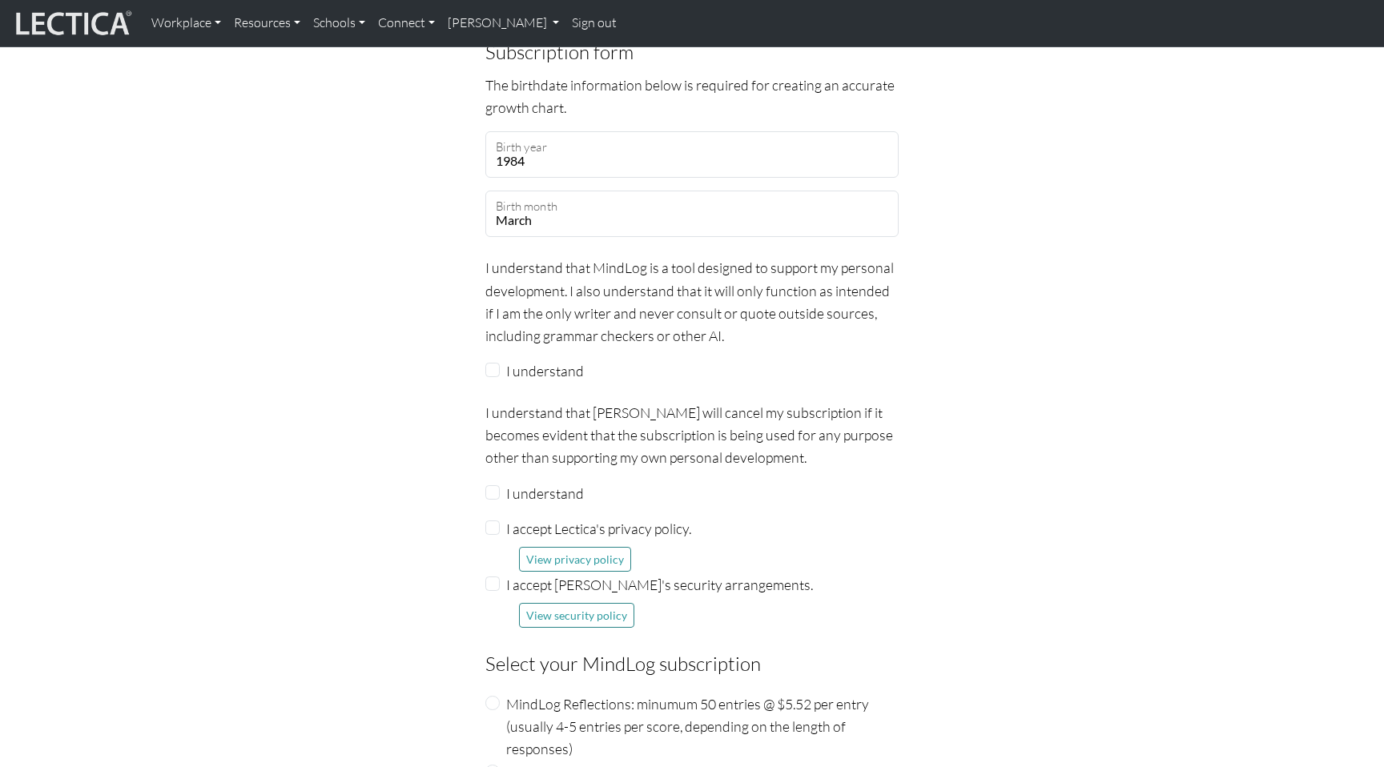
scroll to position [1371, 0]
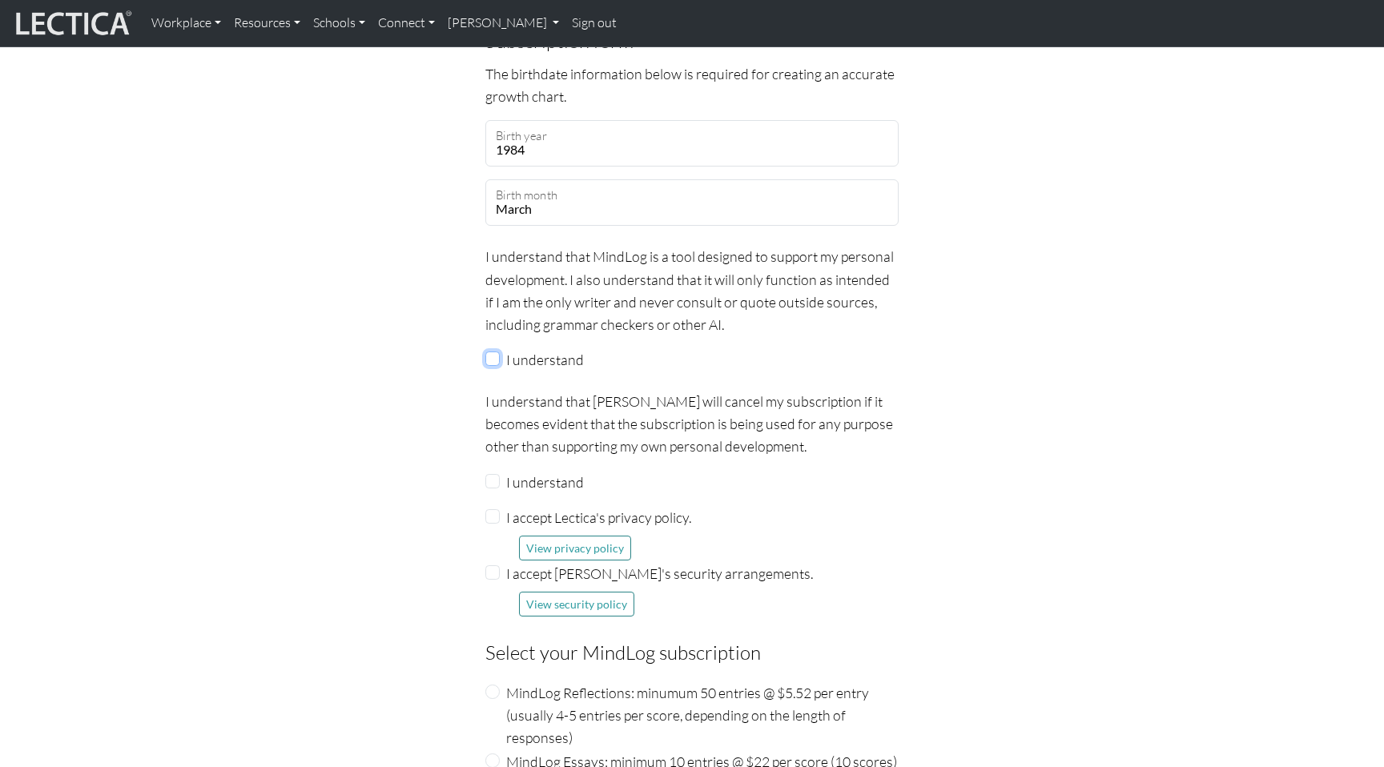
click at [494, 352] on input "I understand" at bounding box center [492, 359] width 14 height 14
checkbox input "true"
click at [421, 358] on div "Subscription form The birthdate information below is required for creating an a…" at bounding box center [691, 458] width 1057 height 865
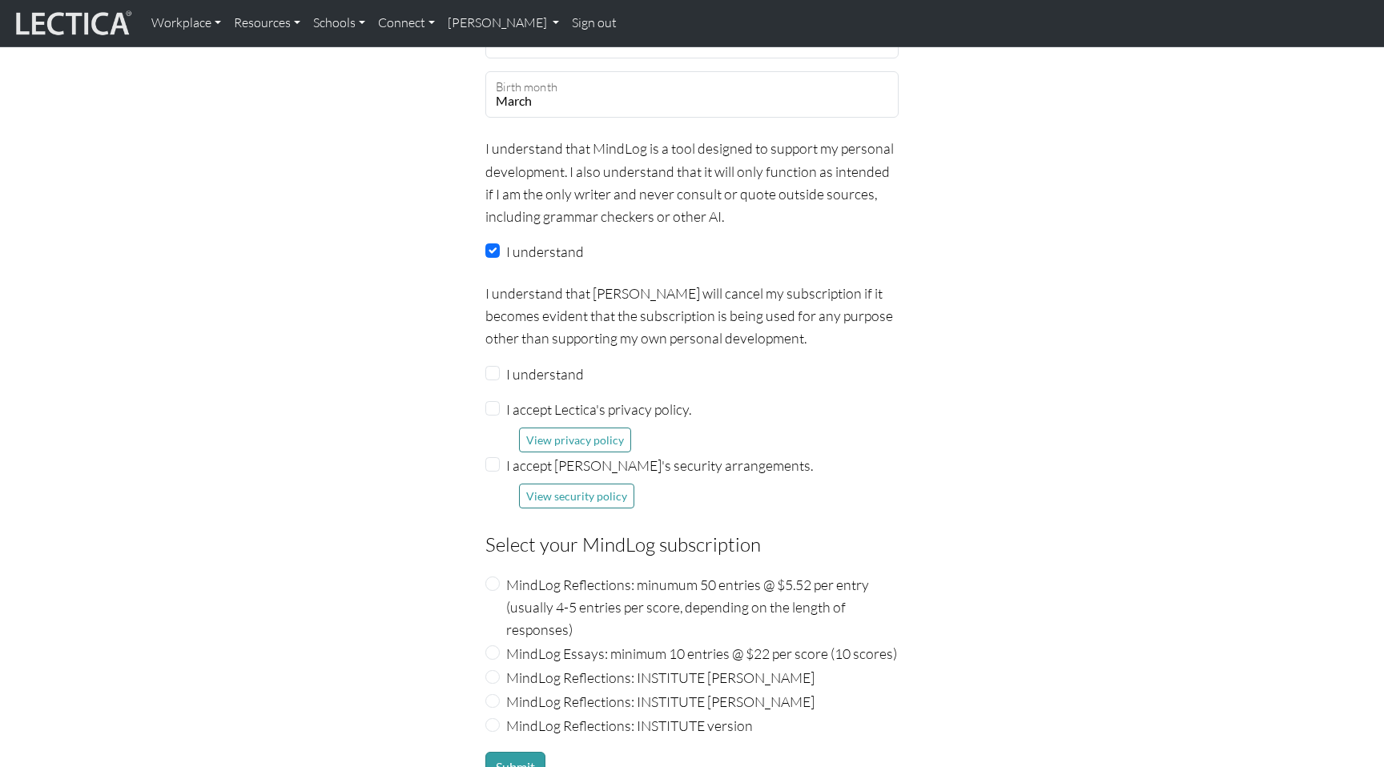
scroll to position [1488, 0]
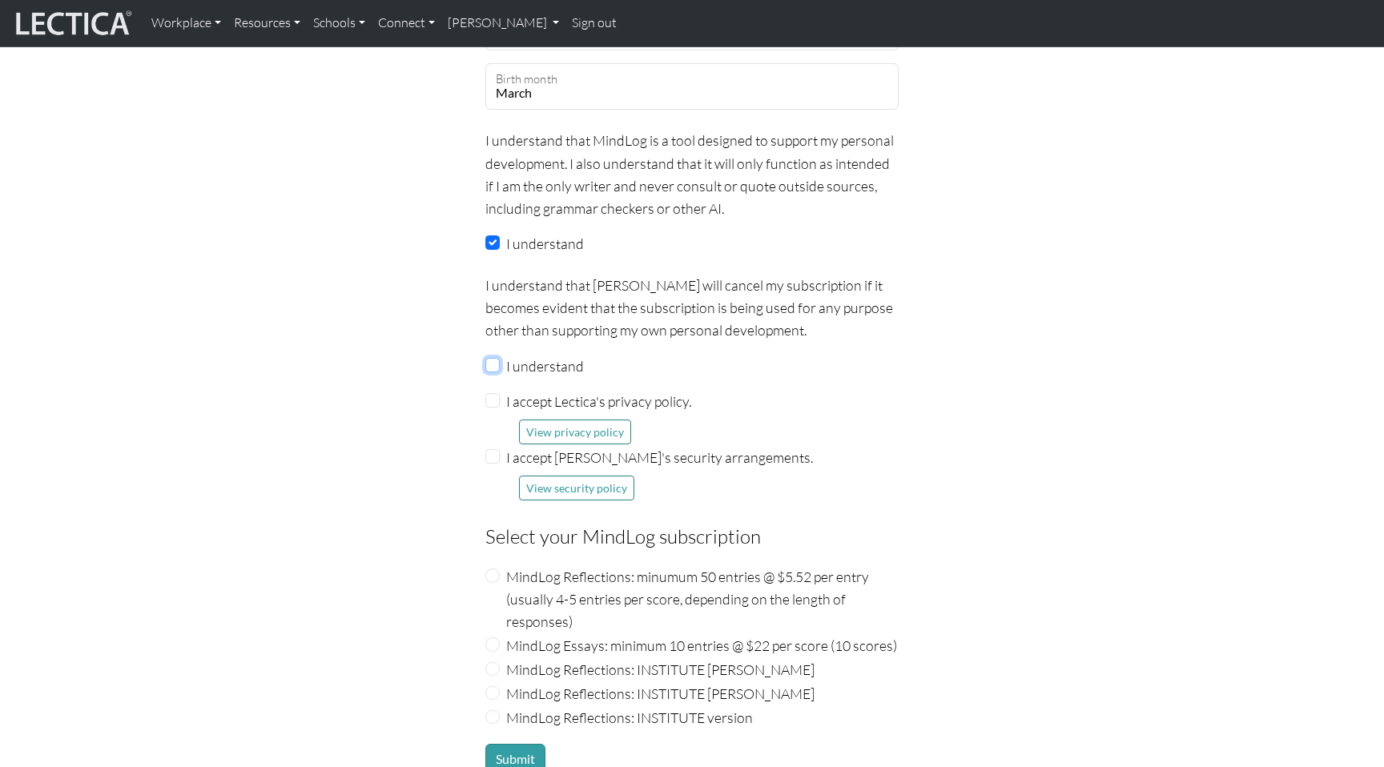
click at [492, 358] on input "I understand" at bounding box center [492, 365] width 14 height 14
checkbox input "true"
click at [543, 420] on button "View privacy policy" at bounding box center [575, 432] width 112 height 25
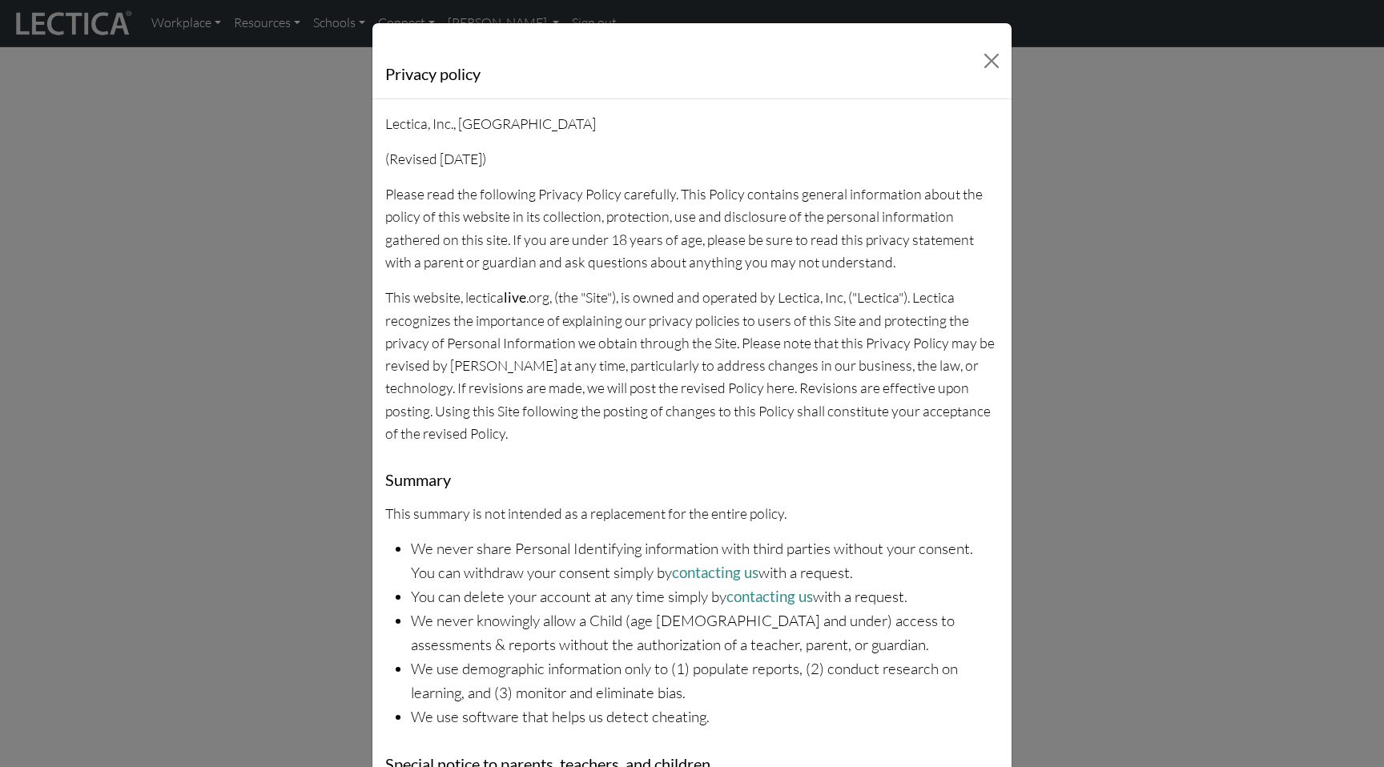
click at [987, 54] on button "Close" at bounding box center [991, 60] width 27 height 27
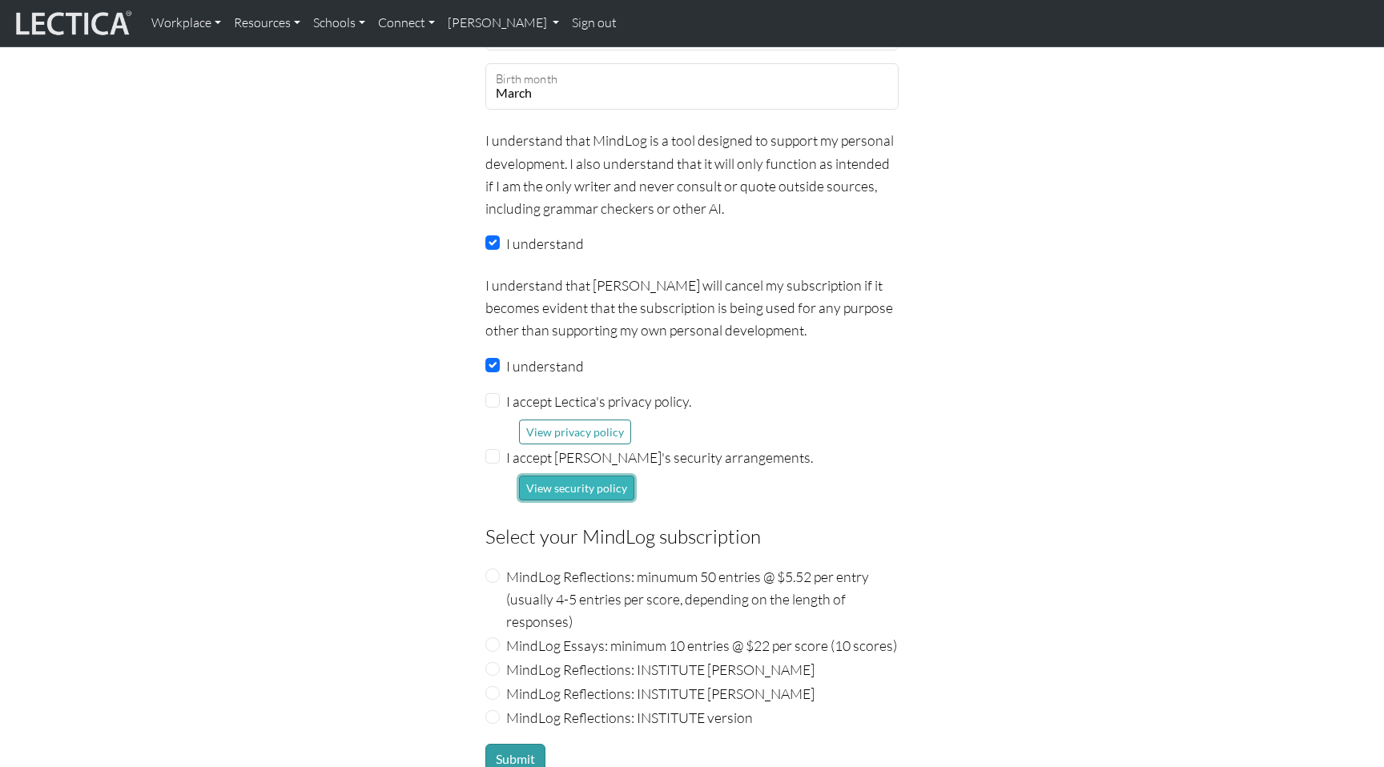
click at [610, 476] on button "View security policy" at bounding box center [576, 488] width 115 height 25
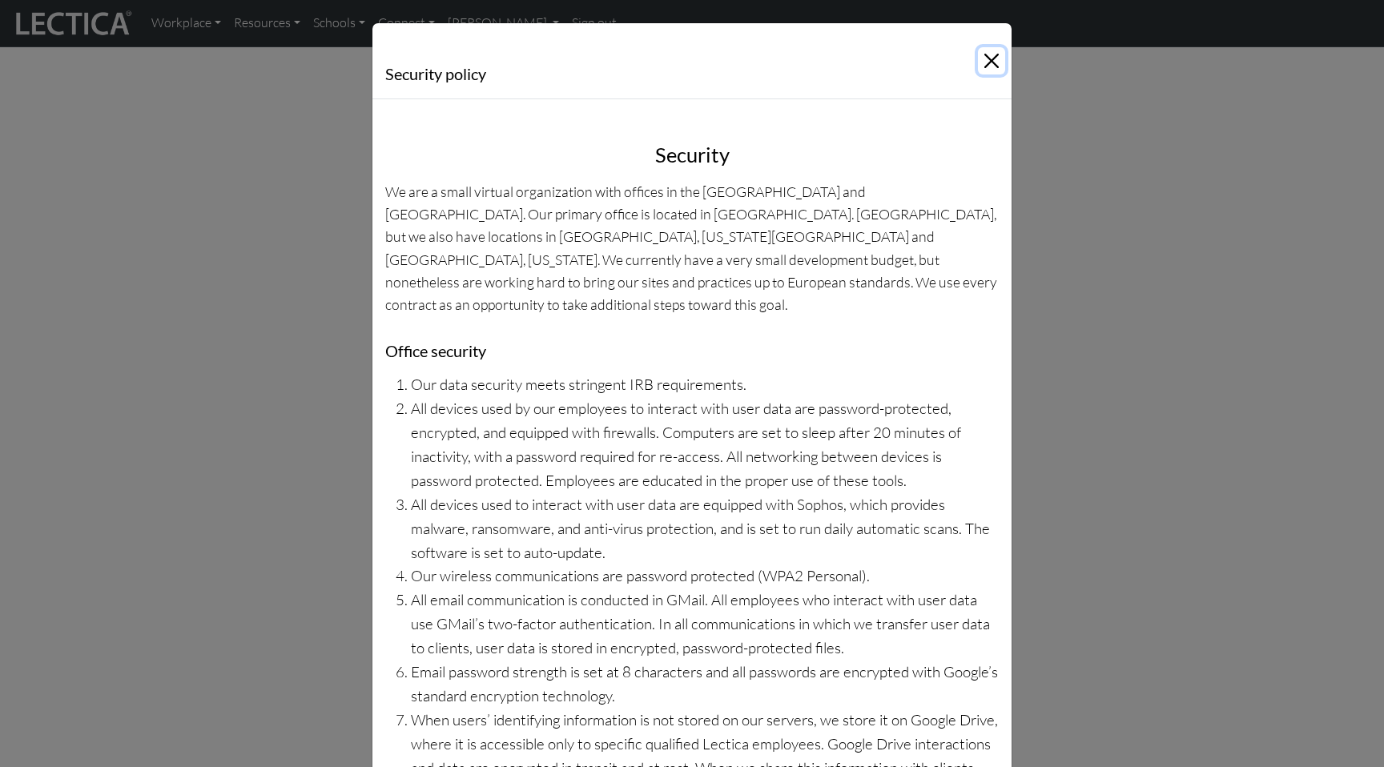
click at [993, 56] on button "Close" at bounding box center [991, 60] width 27 height 27
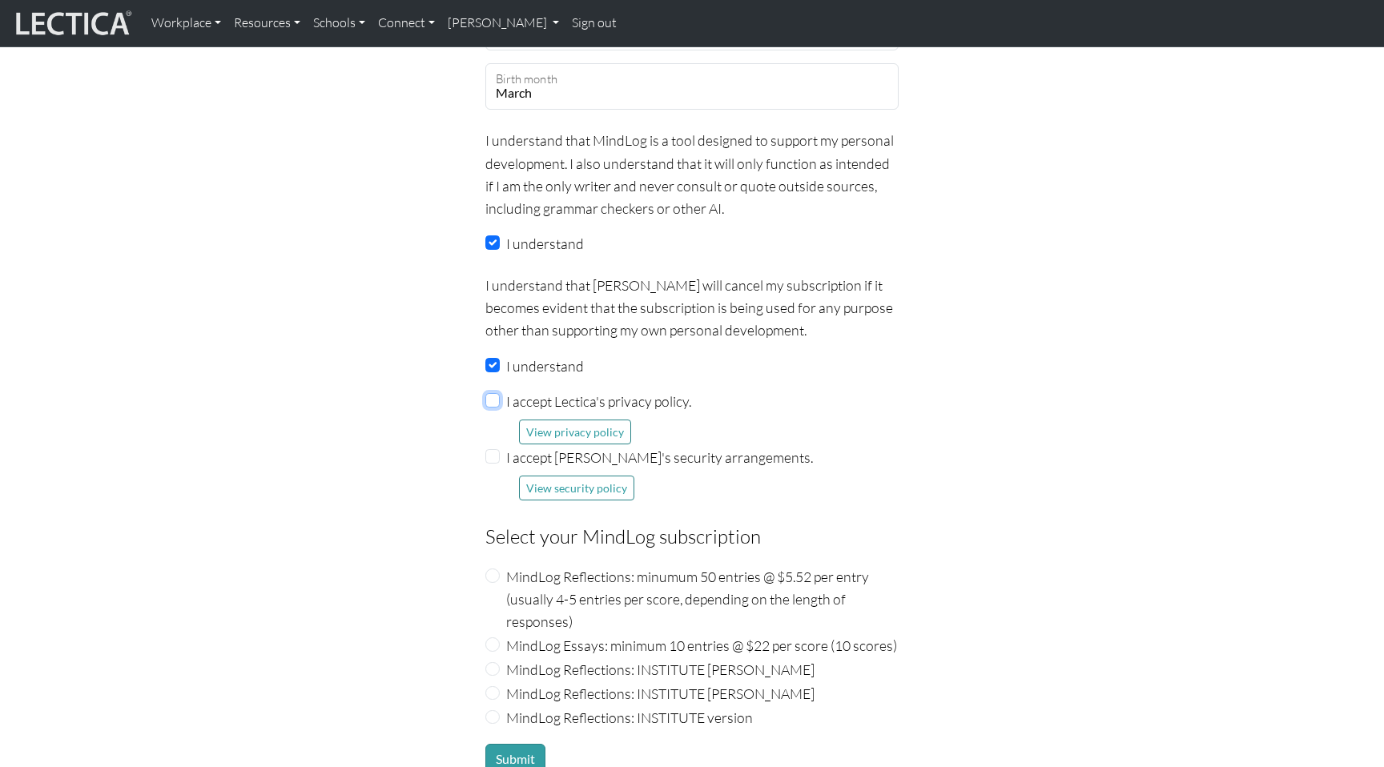
click at [492, 393] on input "I accept Lectica's privacy policy." at bounding box center [492, 400] width 14 height 14
checkbox input "true"
click at [495, 449] on input "I accept Lectica's security arrangements." at bounding box center [492, 456] width 14 height 14
checkbox input "true"
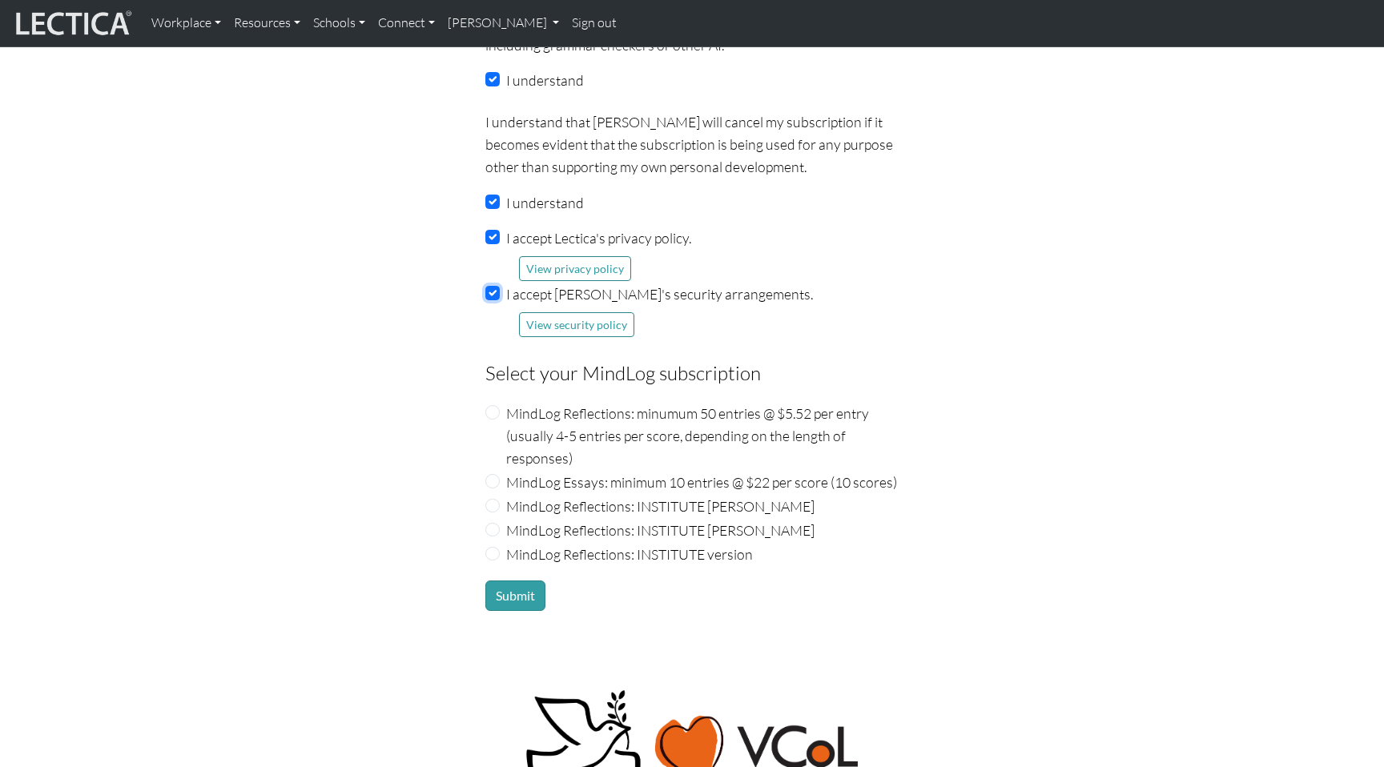
scroll to position [1652, 0]
click at [505, 494] on div "MindLog Reflections: INSTITUTE Nic Maisano" at bounding box center [691, 505] width 413 height 22
click at [495, 498] on input "MindLog Reflections: INSTITUTE Nic Maisano" at bounding box center [492, 505] width 14 height 14
radio input "true"
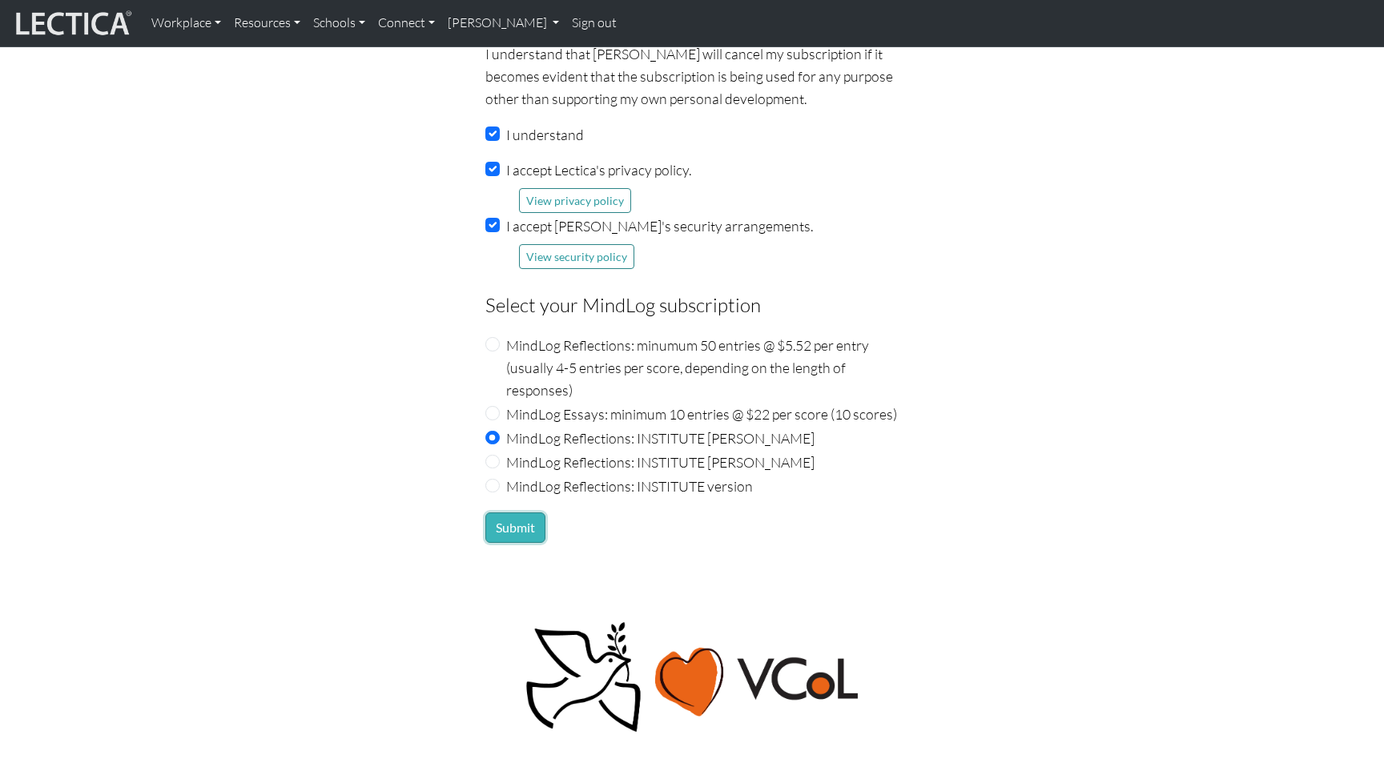
click at [497, 516] on button "Submit" at bounding box center [515, 528] width 60 height 30
